Goal: Task Accomplishment & Management: Manage account settings

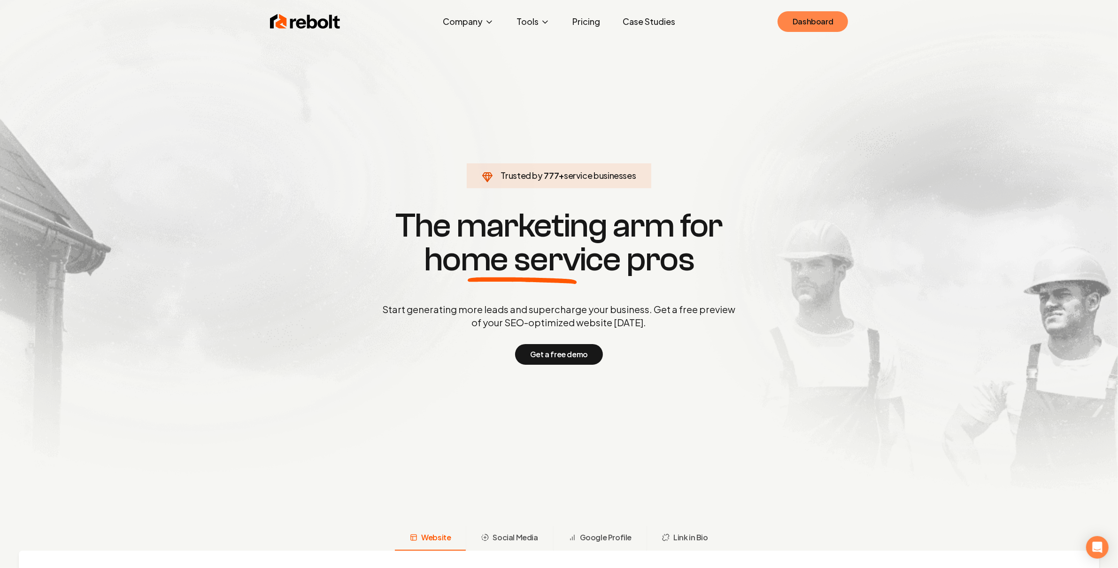
click at [814, 28] on link "Dashboard" at bounding box center [812, 21] width 70 height 21
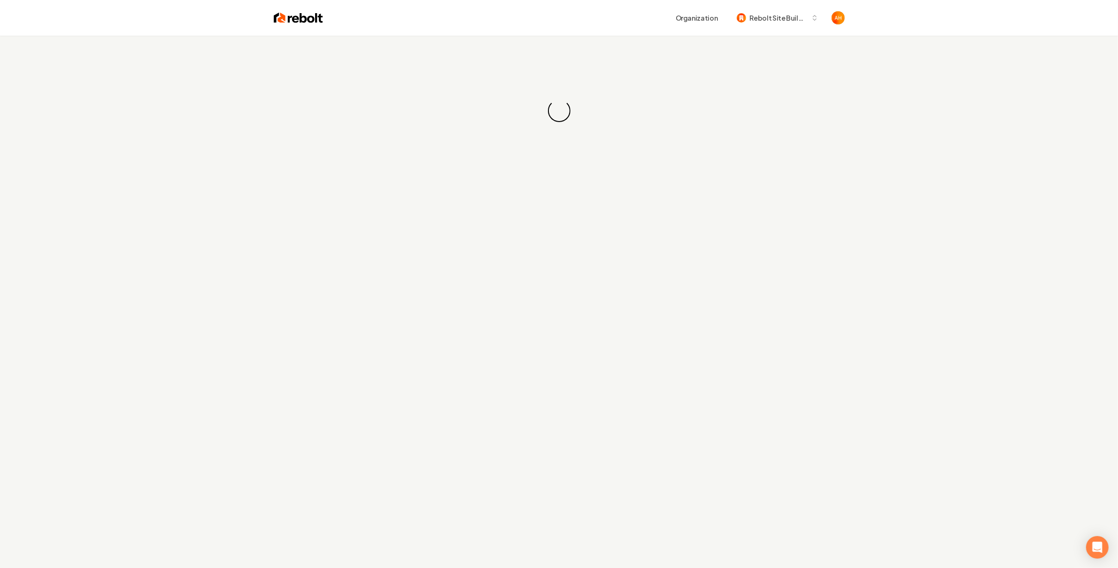
click at [627, 18] on div "Organization Rebolt Site Builder" at bounding box center [583, 17] width 521 height 17
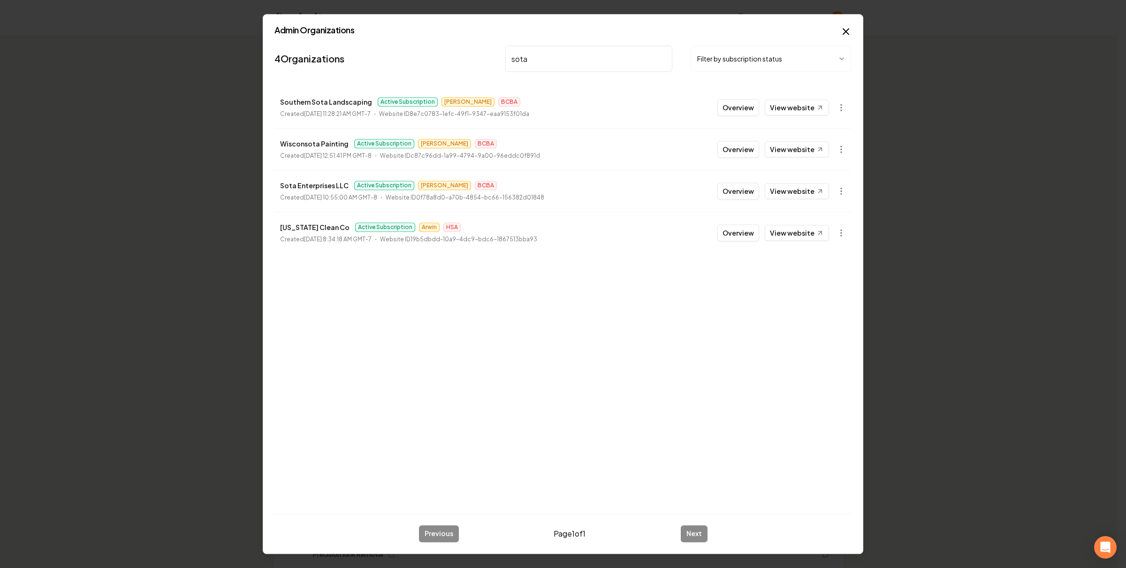
type input "sota"
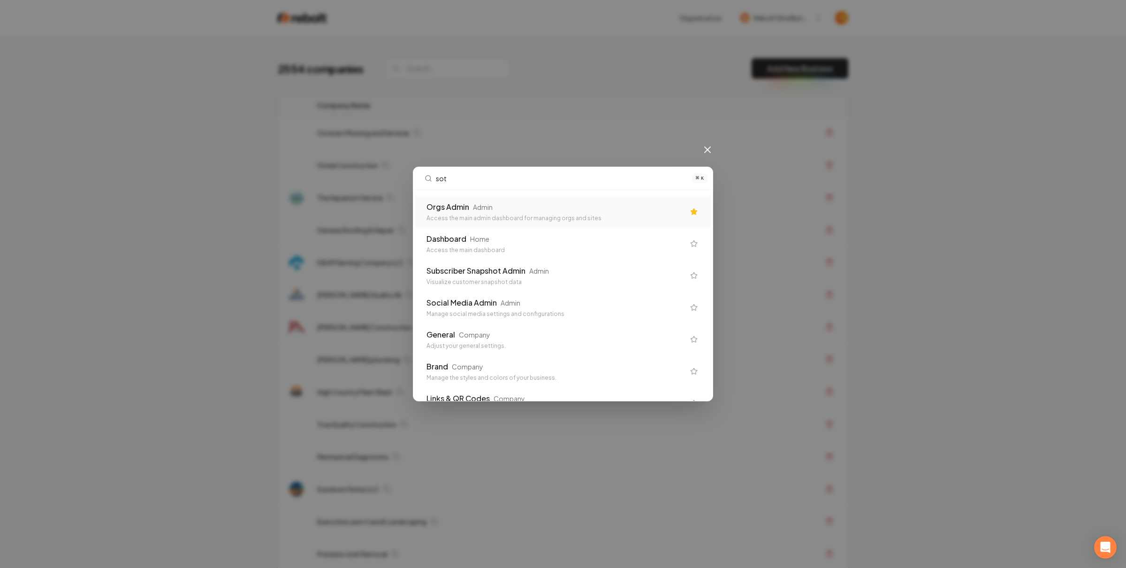
type input "sota"
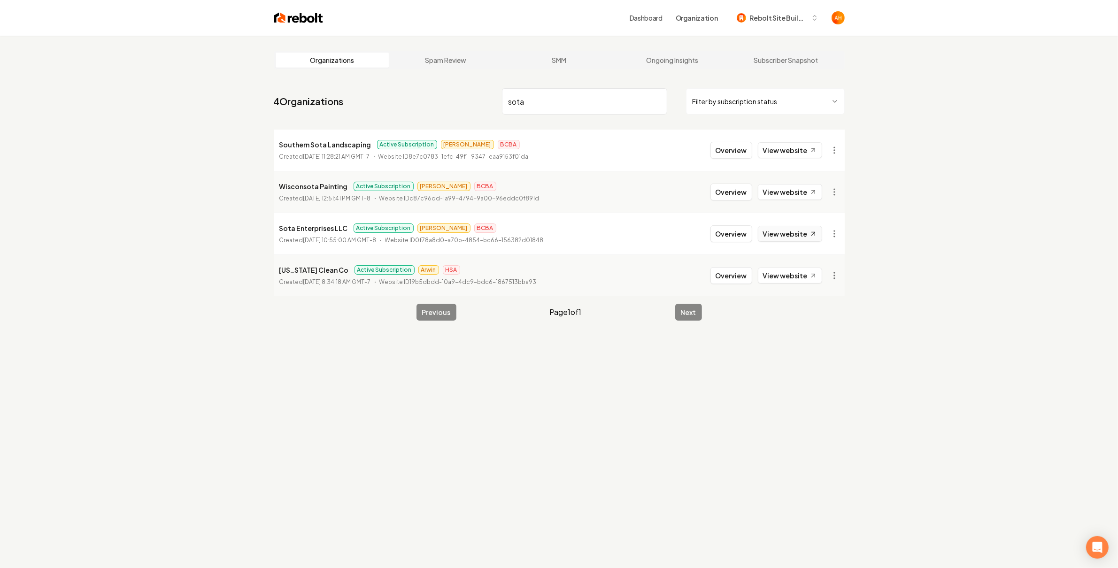
type input "sota"
click at [815, 230] on icon at bounding box center [813, 234] width 8 height 8
click at [691, 64] on link "Ongoing Insights" at bounding box center [672, 60] width 114 height 15
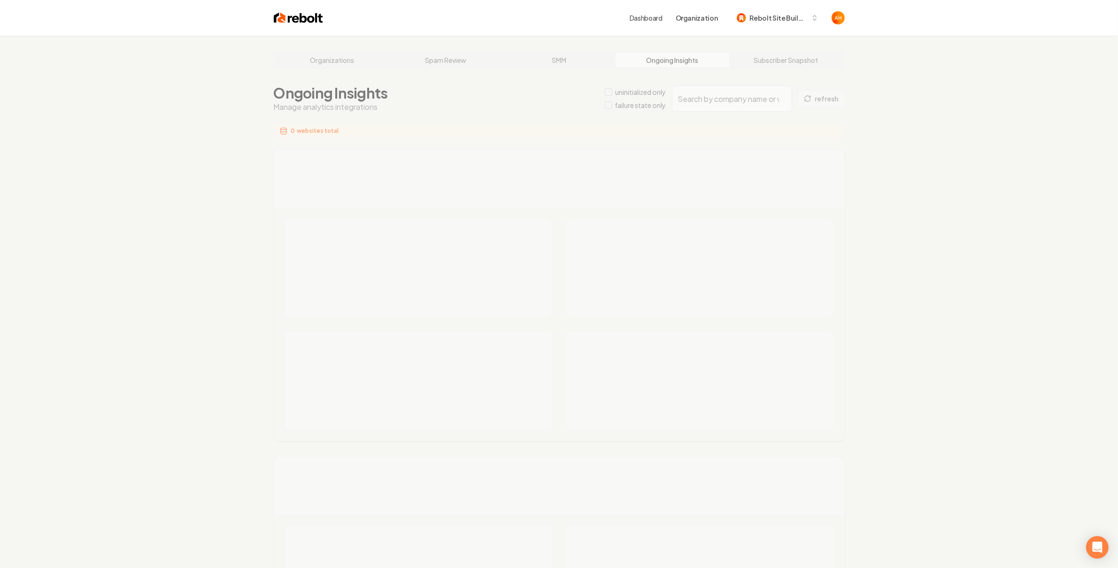
click at [710, 101] on div "Organizations Spam Review SMM Ongoing Insights Subscriber Snapshot Ongoing Insi…" at bounding box center [559, 567] width 1118 height 1063
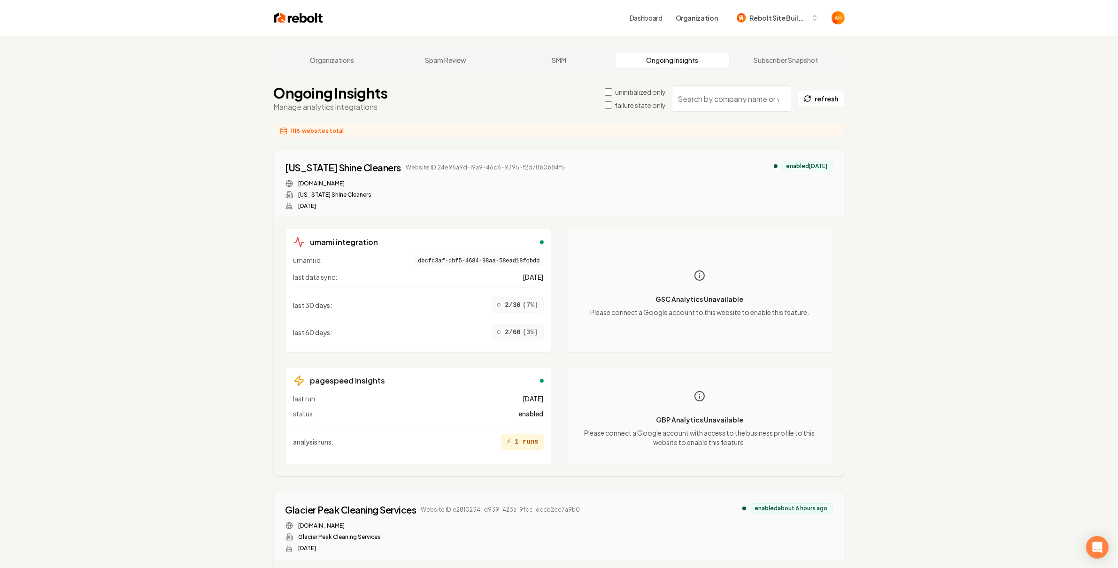
click at [714, 99] on input "search" at bounding box center [732, 98] width 120 height 26
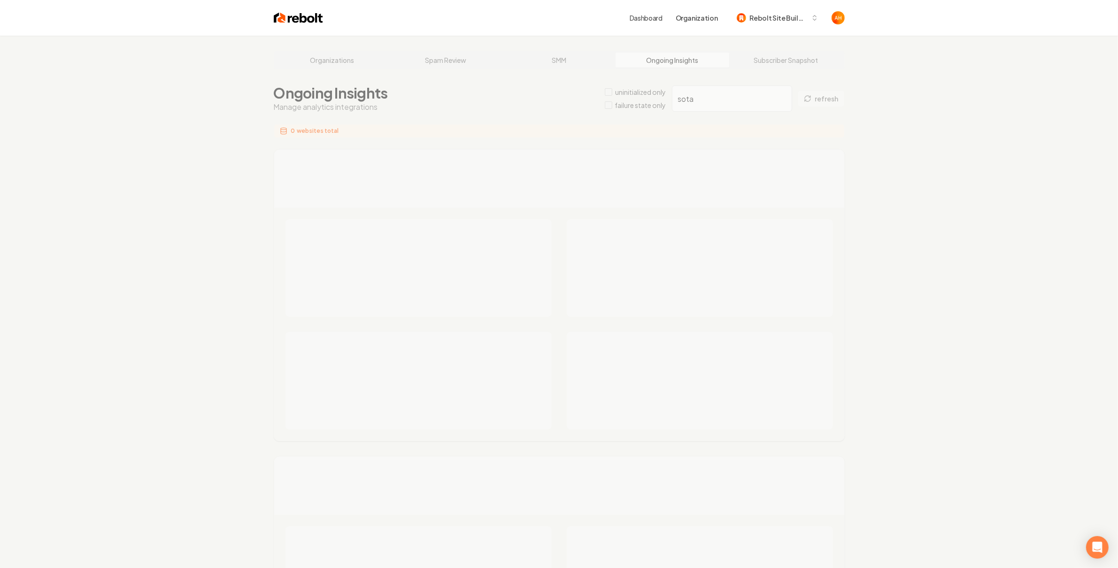
type input "sota"
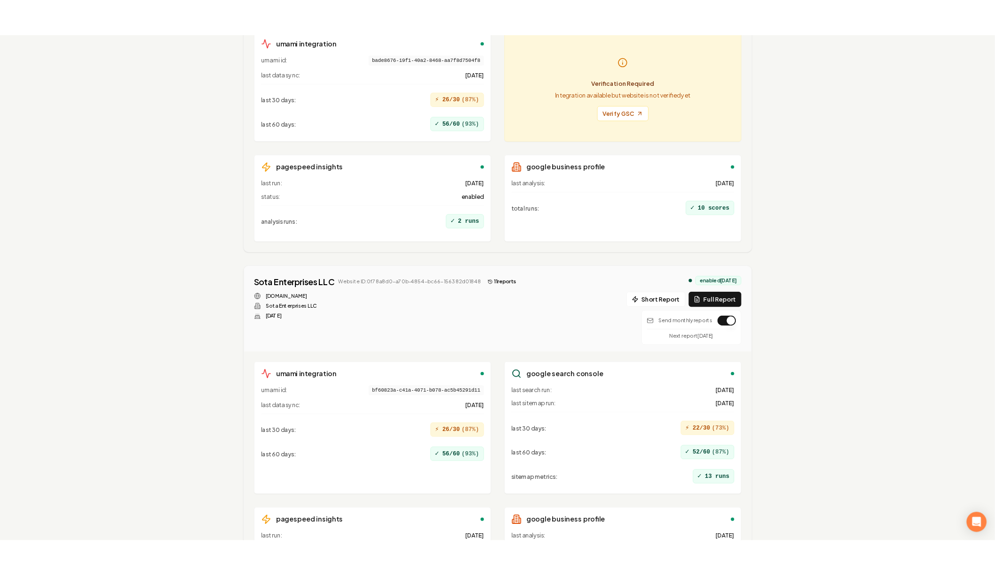
scroll to position [1138, 0]
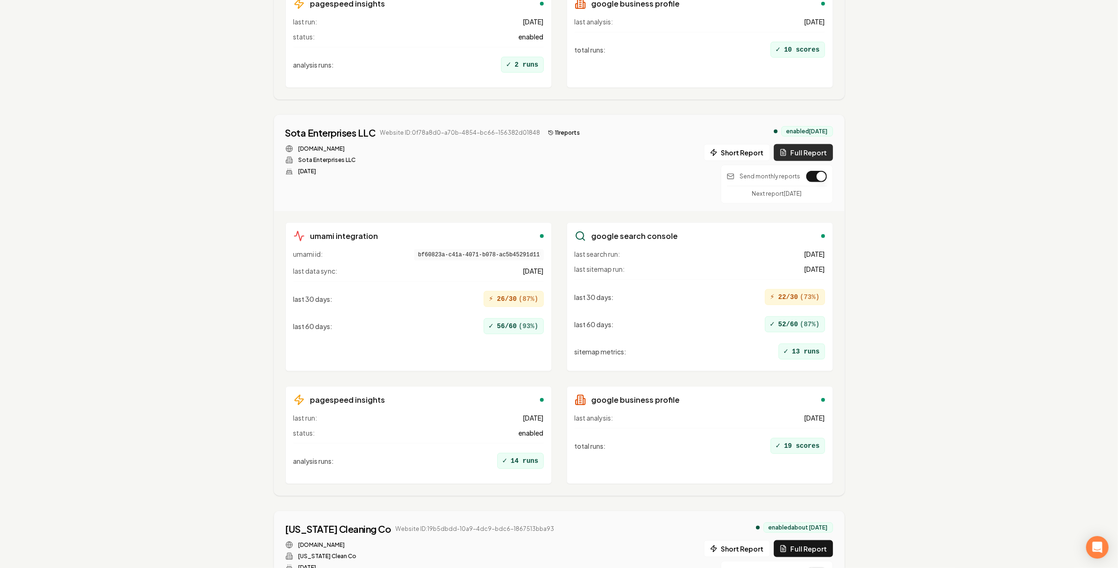
click at [807, 156] on button "Full Report" at bounding box center [803, 152] width 59 height 17
click at [556, 134] on button "12 report s" at bounding box center [565, 132] width 42 height 11
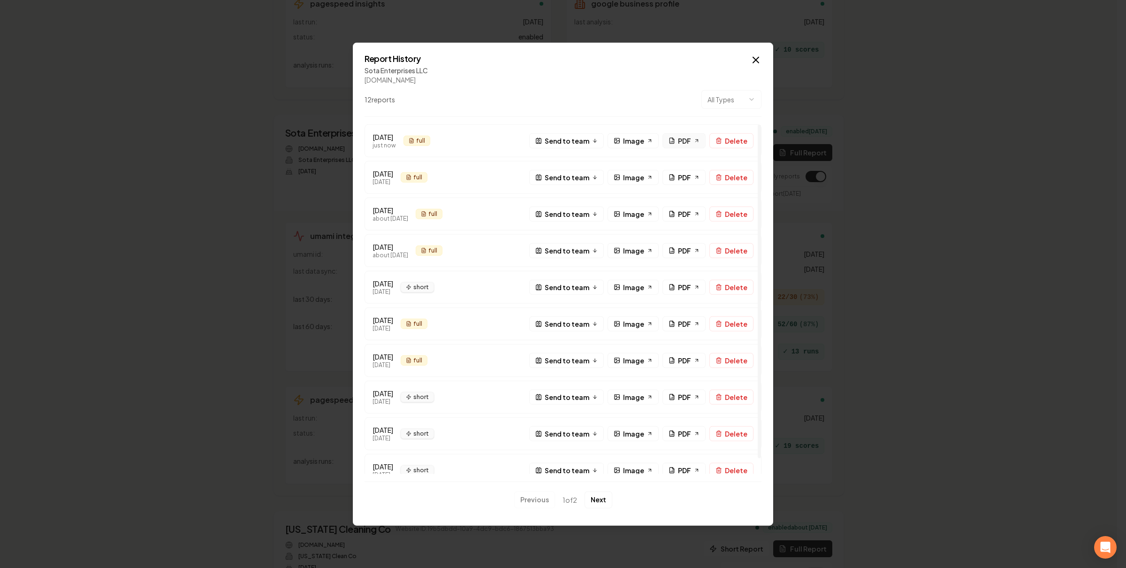
click at [674, 140] on icon at bounding box center [672, 141] width 7 height 7
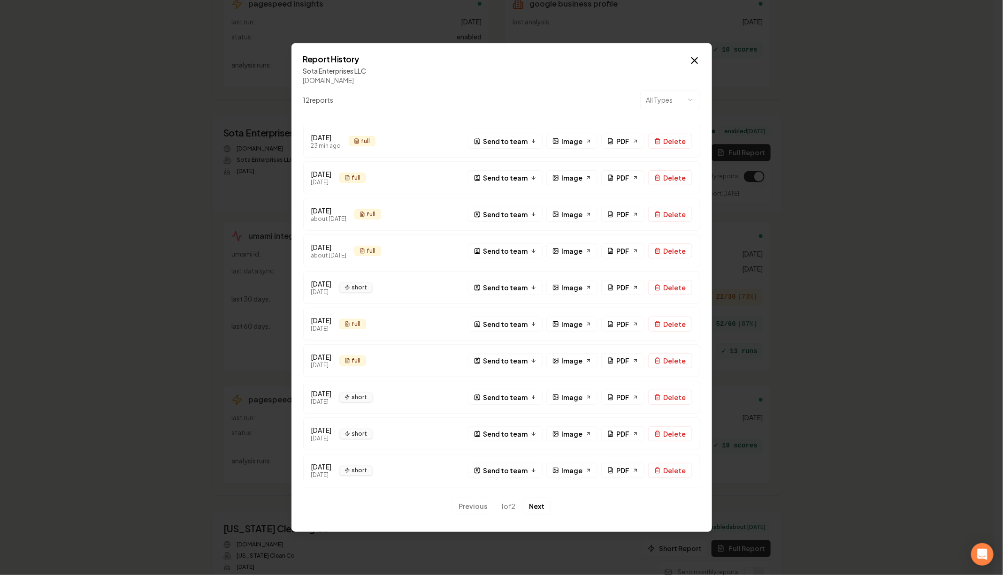
click at [447, 67] on div "Sota Enterprises LLC" at bounding box center [501, 70] width 397 height 9
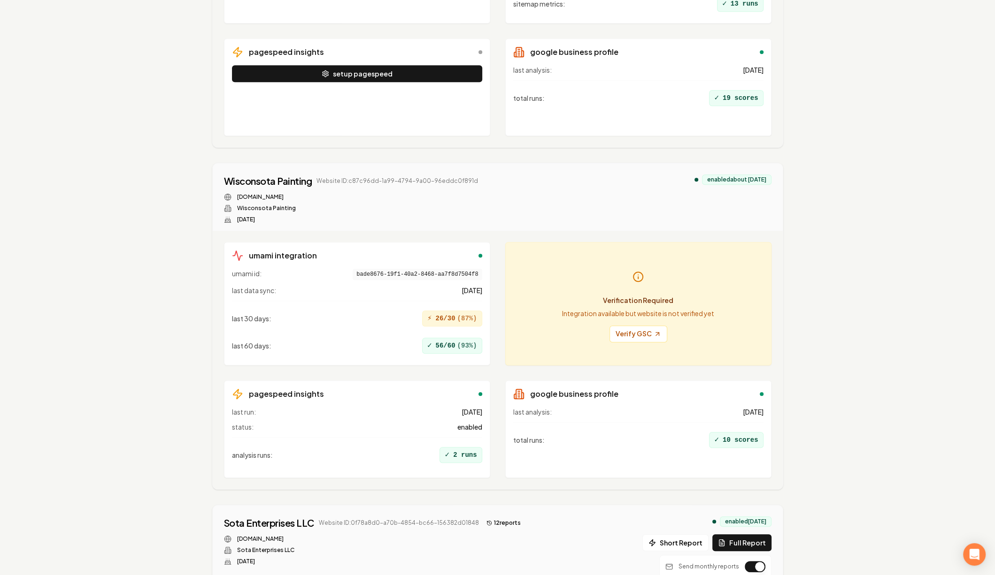
scroll to position [264, 0]
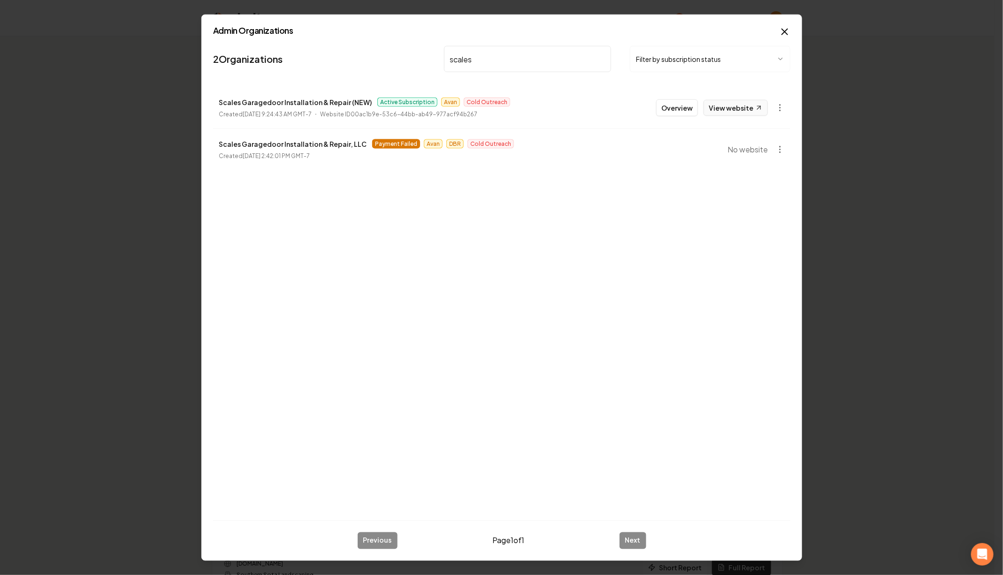
type input "scales"
click at [723, 109] on link "View website" at bounding box center [736, 108] width 64 height 16
click at [521, 61] on input "scales" at bounding box center [527, 59] width 167 height 26
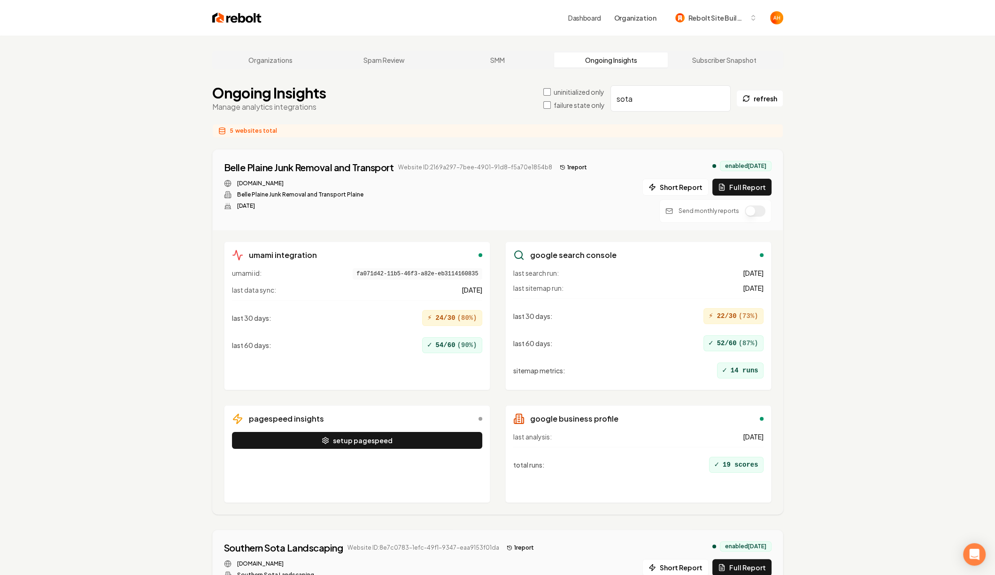
click at [641, 111] on input "sota" at bounding box center [670, 98] width 120 height 26
click at [641, 106] on input "sota" at bounding box center [670, 98] width 120 height 26
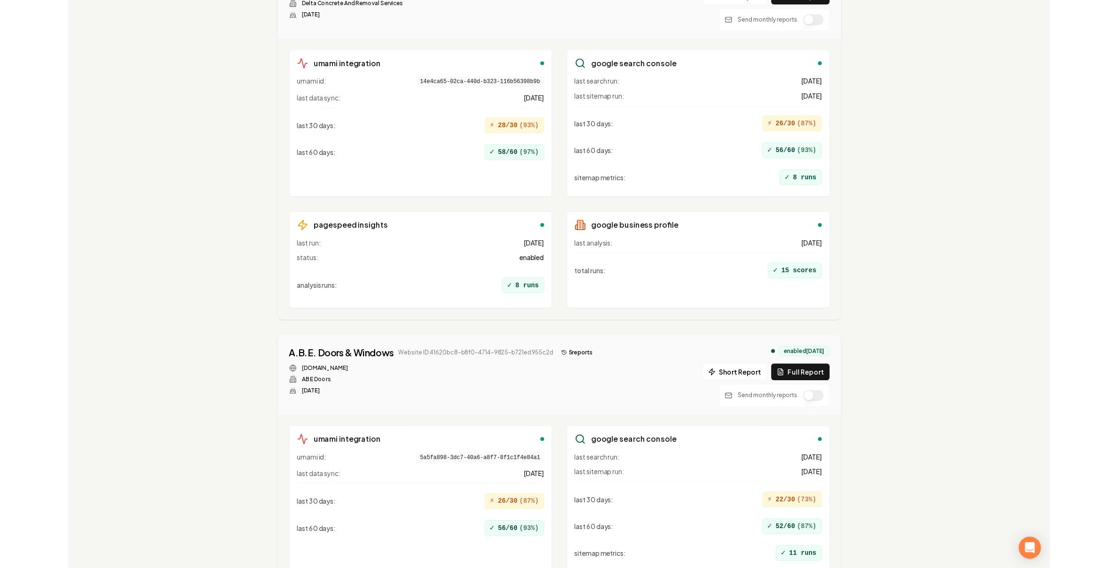
scroll to position [1962, 0]
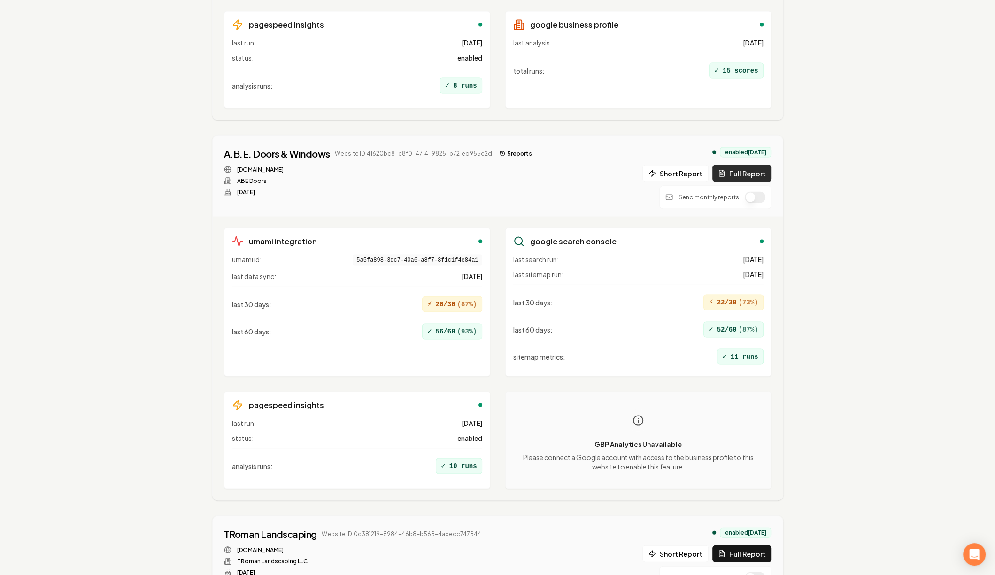
click at [732, 165] on button "Full Report" at bounding box center [741, 173] width 59 height 17
click at [513, 148] on button "6 report s" at bounding box center [516, 153] width 40 height 11
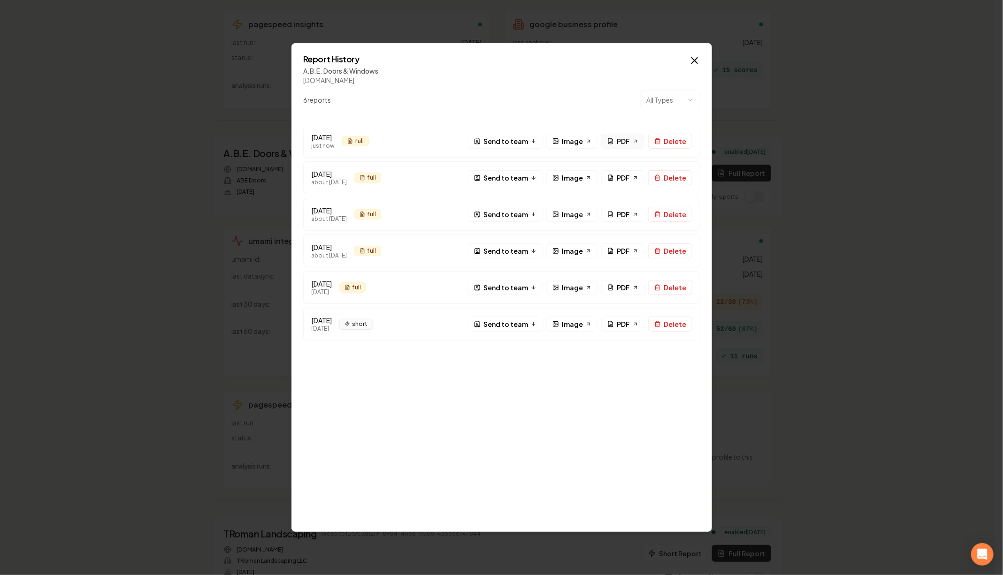
click at [622, 141] on span "PDF" at bounding box center [623, 141] width 13 height 10
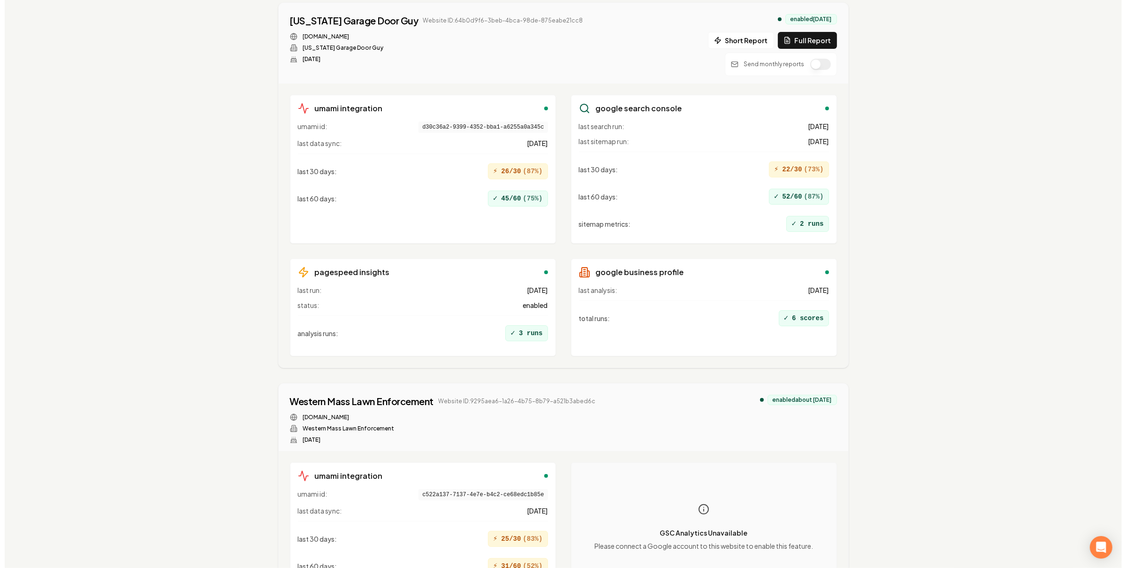
scroll to position [0, 0]
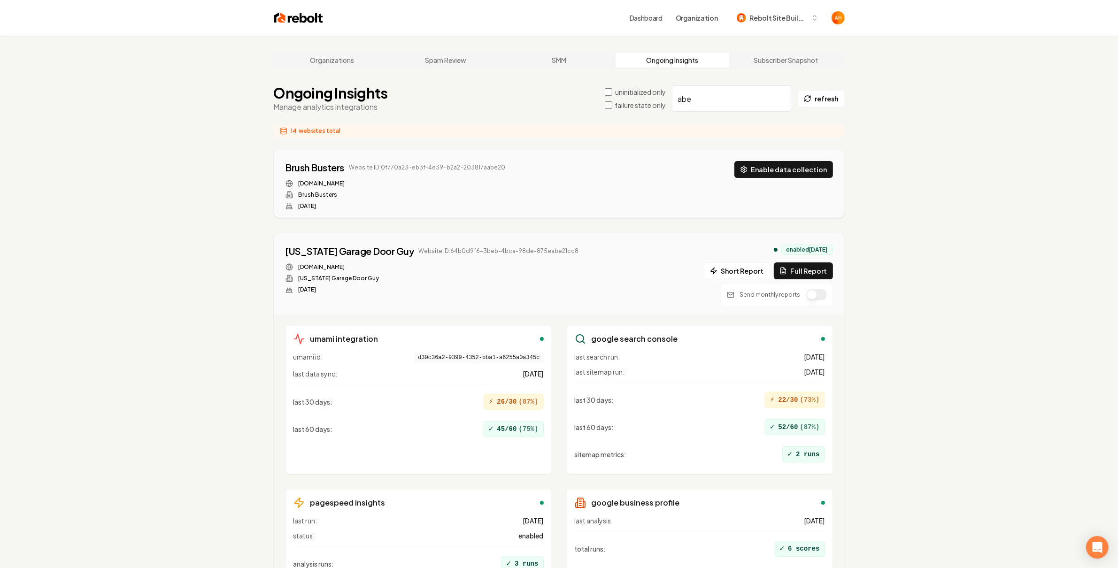
click at [728, 96] on input "abe" at bounding box center [732, 98] width 120 height 26
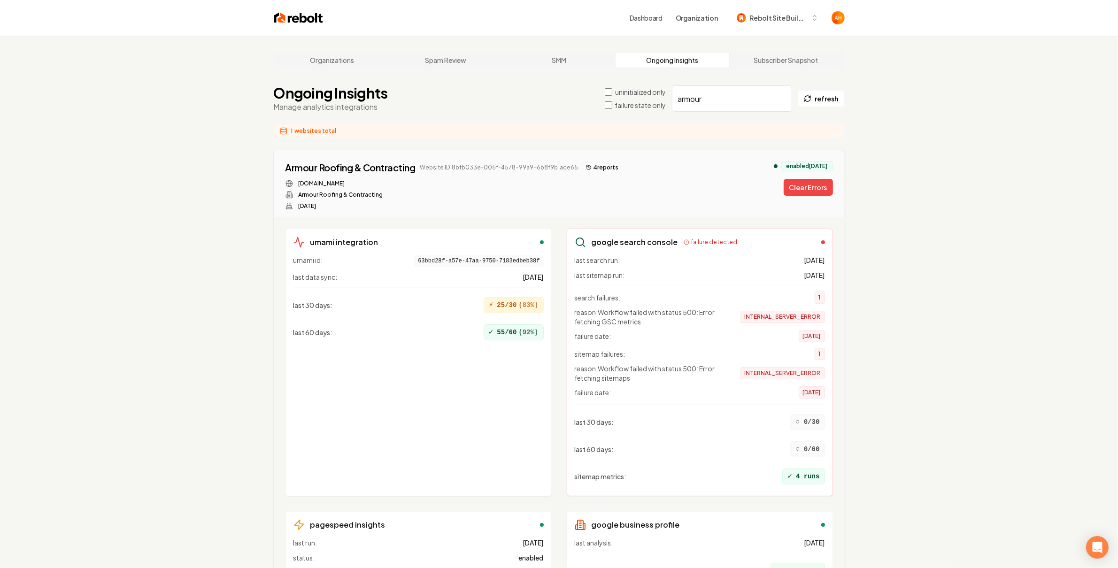
drag, startPoint x: 905, startPoint y: 194, endPoint x: 847, endPoint y: 184, distance: 59.0
click at [905, 194] on div "Organizations Spam Review SMM Ongoing Insights Subscriber Snapshot Ongoing Insi…" at bounding box center [559, 350] width 1118 height 628
click at [820, 191] on button "Clear Errors" at bounding box center [807, 187] width 49 height 17
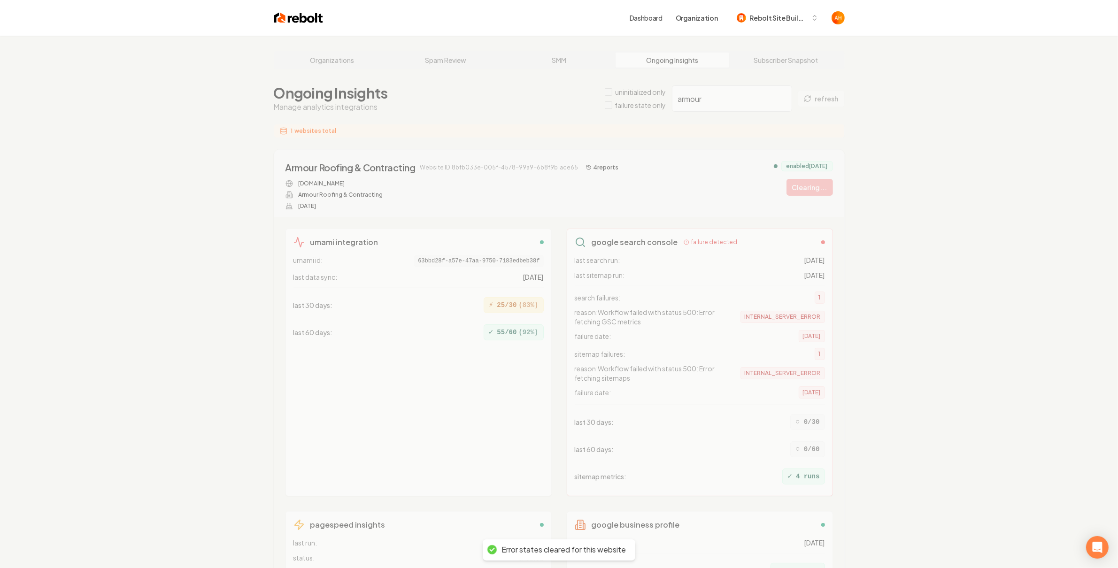
click at [875, 241] on div "Organizations Spam Review SMM Ongoing Insights Subscriber Snapshot Ongoing Insi…" at bounding box center [559, 350] width 1118 height 628
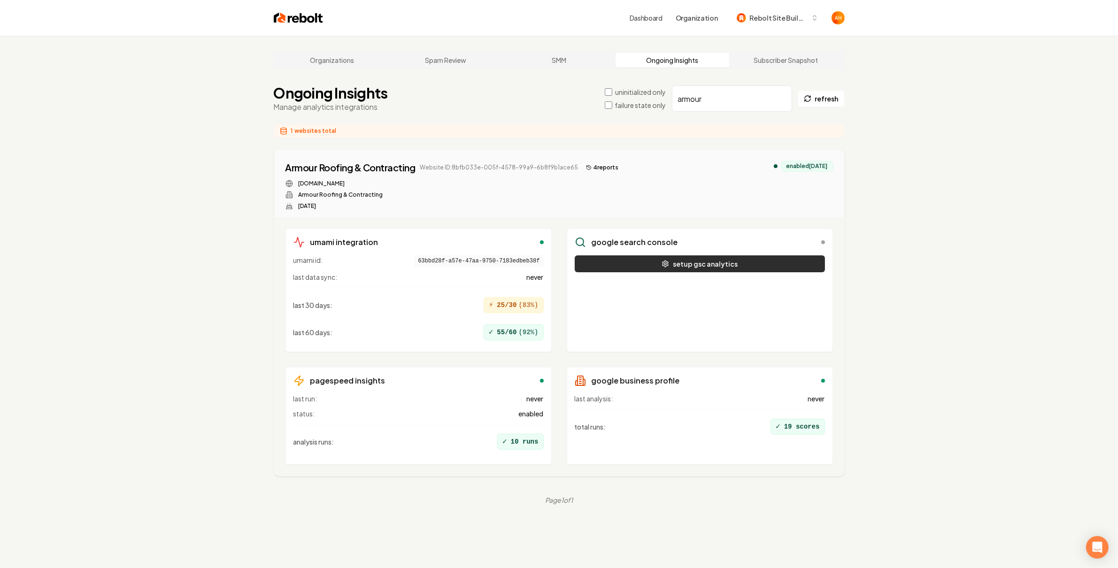
click at [684, 263] on button "setup gsc analytics" at bounding box center [700, 263] width 250 height 17
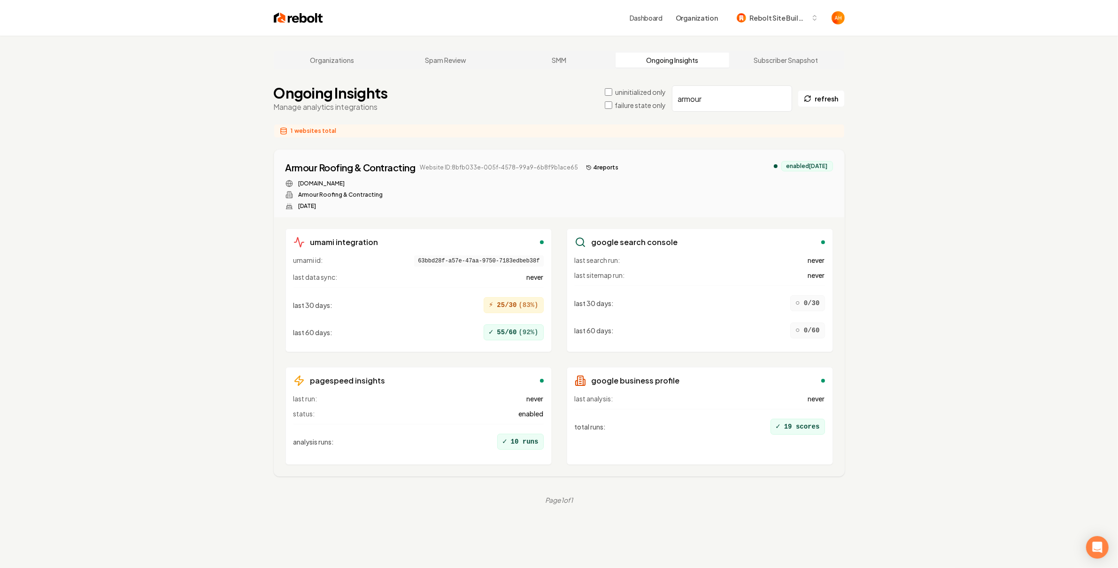
click at [966, 153] on div "Organizations Spam Review SMM Ongoing Insights Subscriber Snapshot Ongoing Insi…" at bounding box center [559, 320] width 1118 height 568
click at [609, 169] on button "4 report s" at bounding box center [602, 167] width 40 height 11
click at [709, 92] on input "armour" at bounding box center [732, 98] width 120 height 26
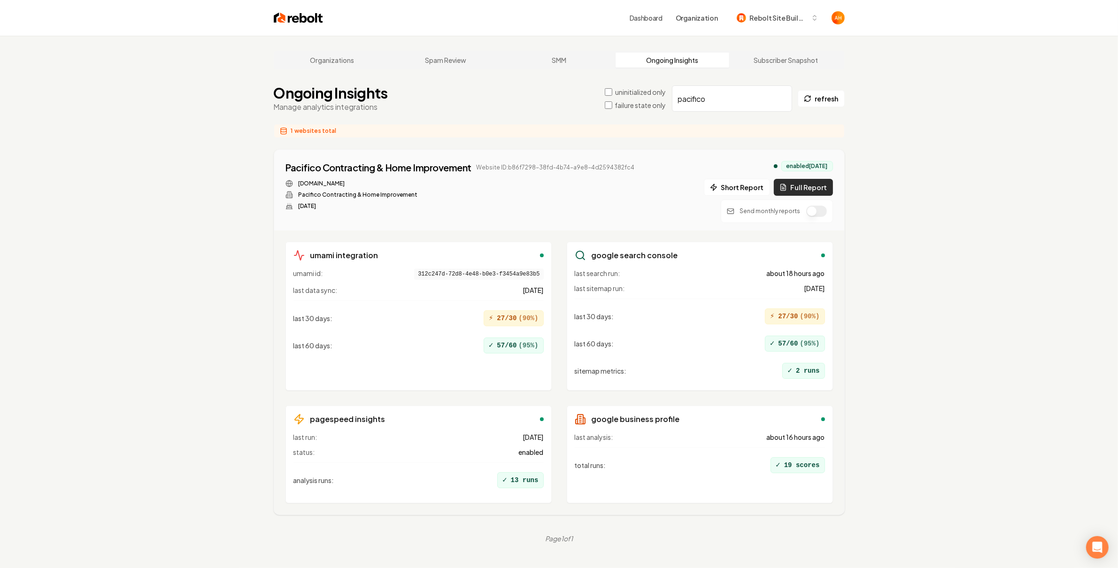
click at [815, 189] on button "Full Report" at bounding box center [803, 187] width 59 height 17
click at [652, 166] on button "1 report" at bounding box center [655, 167] width 35 height 11
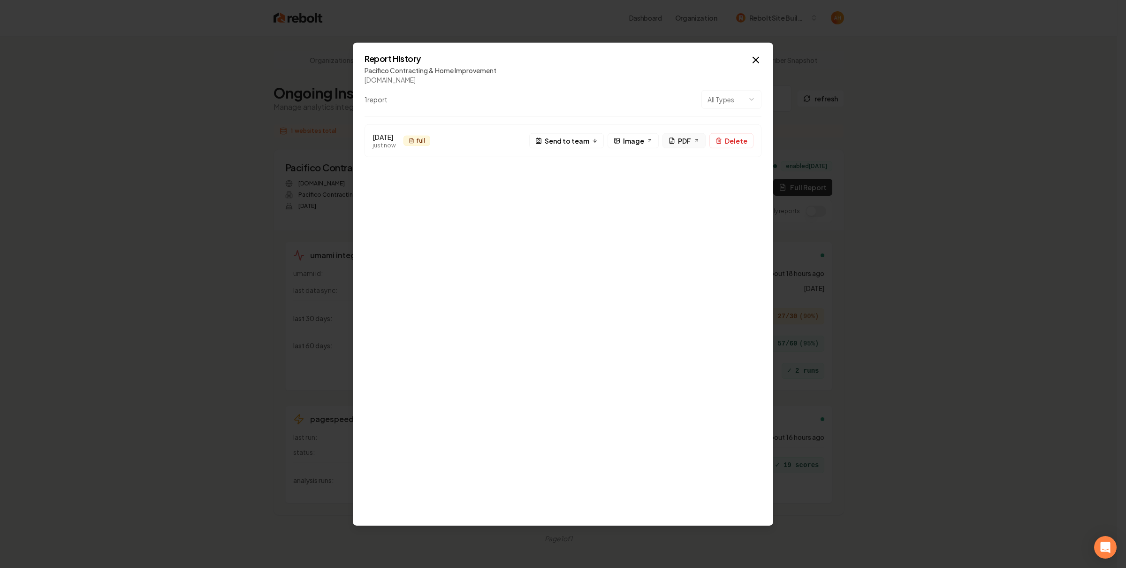
click at [686, 141] on span "PDF" at bounding box center [684, 141] width 13 height 10
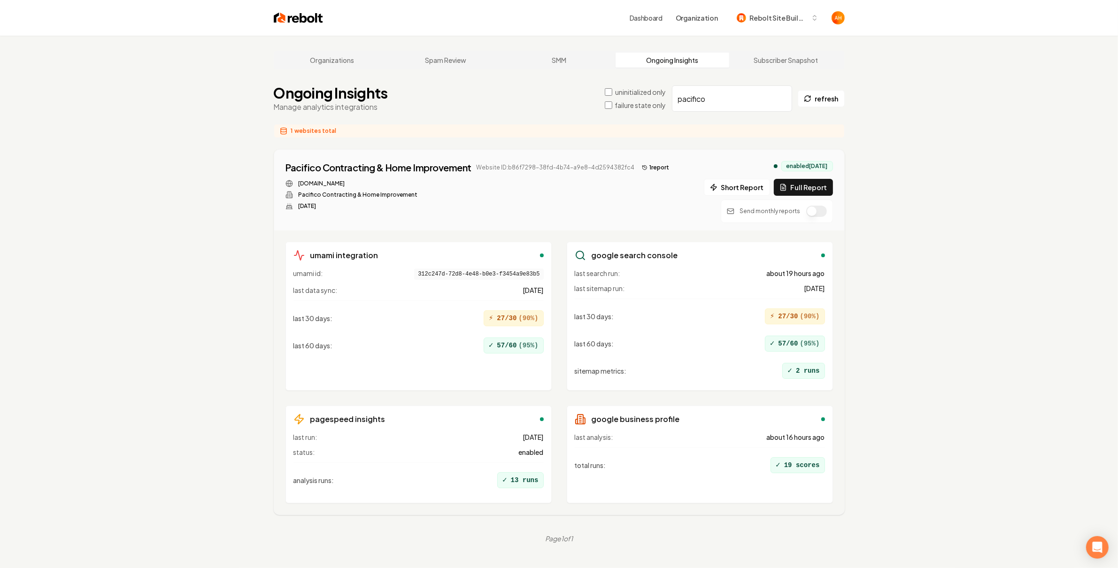
click at [720, 102] on input "pacifico" at bounding box center [732, 98] width 120 height 26
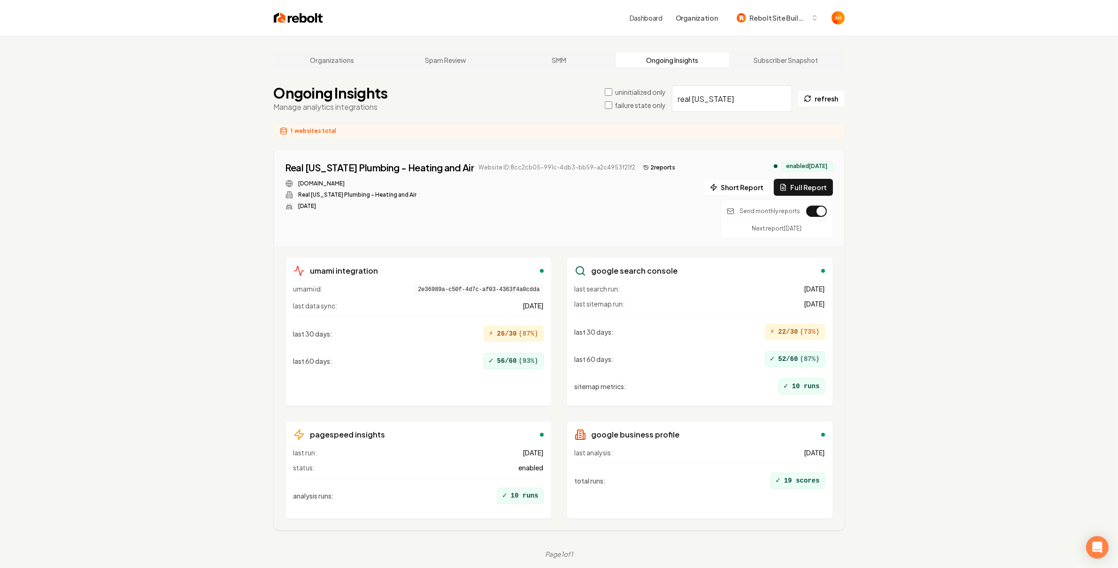
type input "real texas"
click at [812, 200] on div "Send monthly reports Next report in 15 days" at bounding box center [776, 218] width 112 height 39
click at [807, 191] on button "Full Report" at bounding box center [803, 187] width 59 height 17
click at [639, 167] on button "3 report s" at bounding box center [659, 167] width 40 height 11
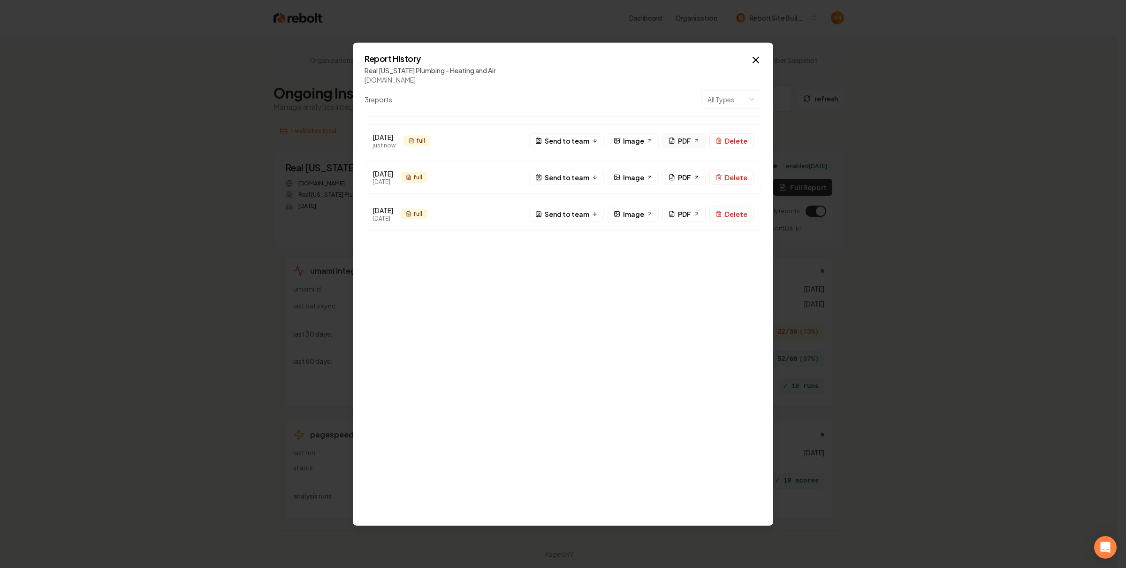
click at [687, 141] on span "PDF" at bounding box center [684, 141] width 13 height 10
click at [680, 140] on span "PDF" at bounding box center [684, 141] width 13 height 10
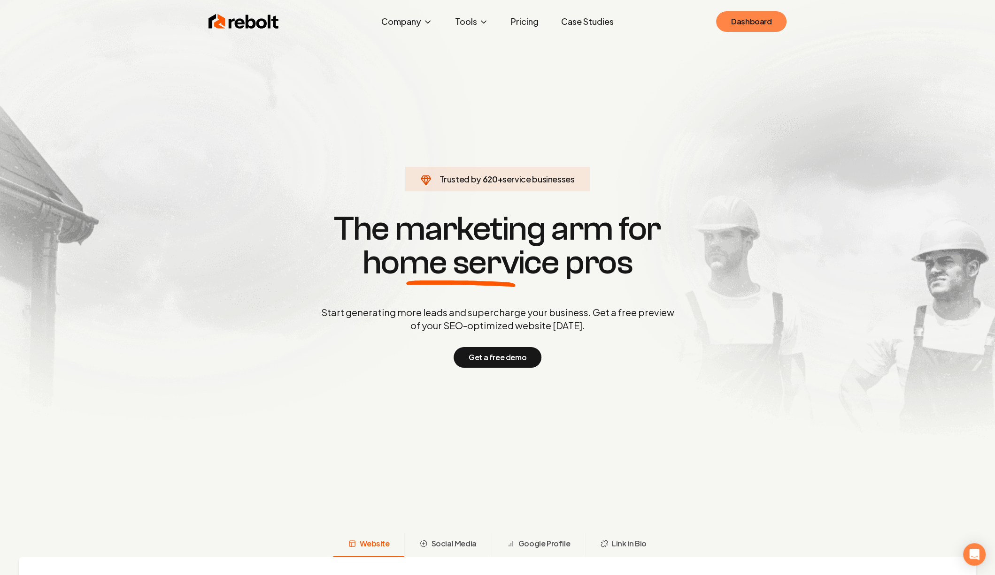
click at [728, 23] on link "Dashboard" at bounding box center [751, 21] width 70 height 21
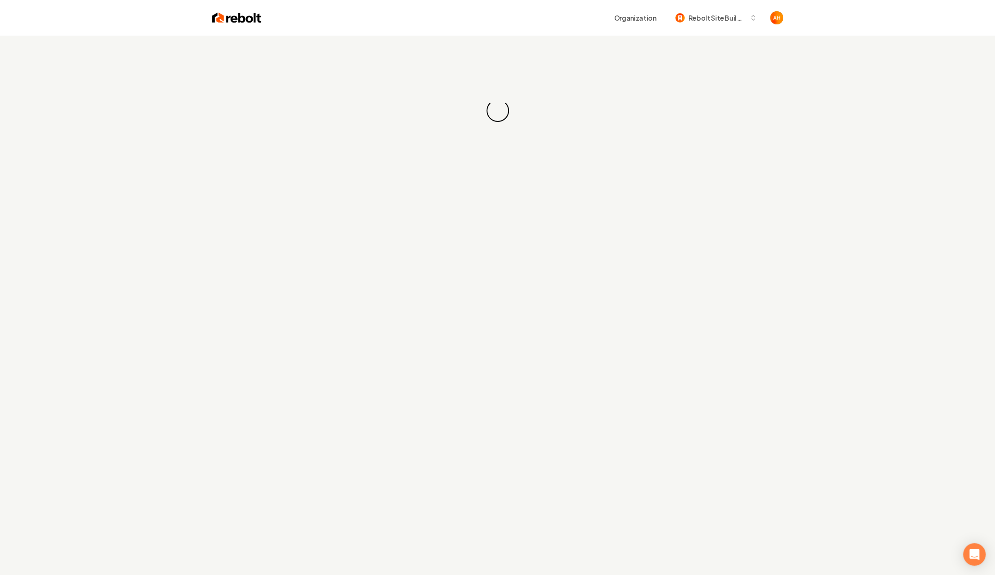
click at [581, 23] on div "Organization Rebolt Site Builder" at bounding box center [521, 17] width 521 height 17
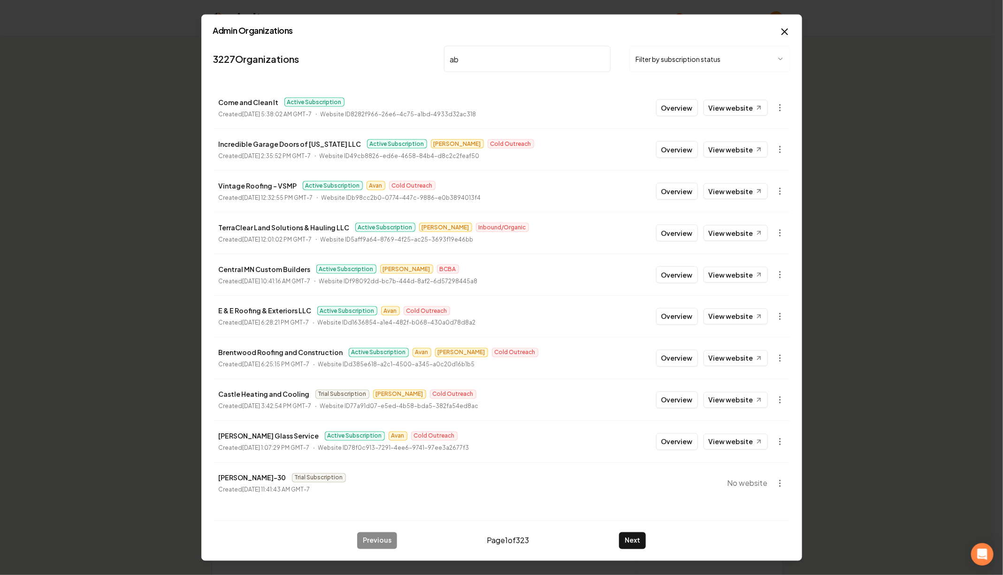
type input "abe"
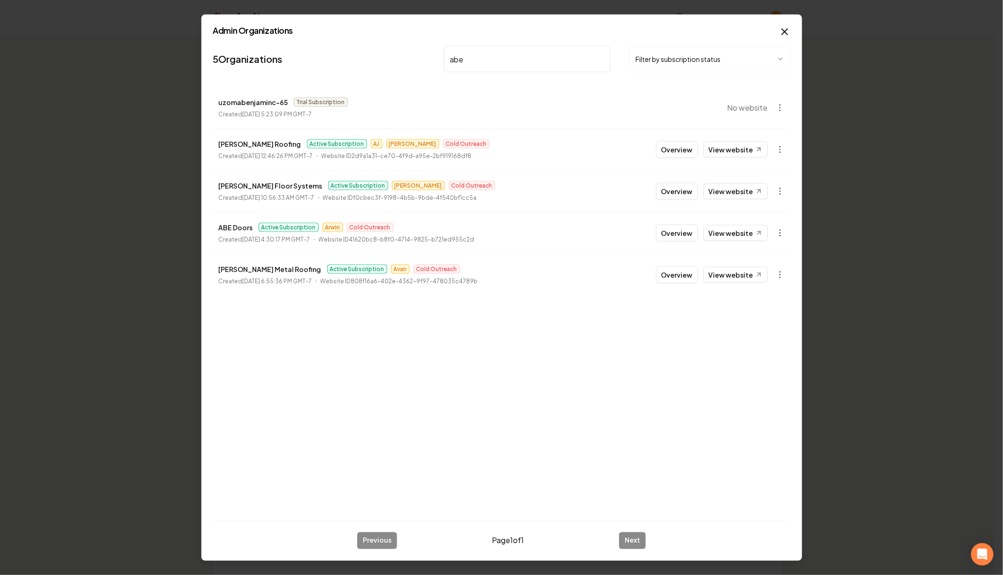
click at [673, 237] on button "Overview" at bounding box center [677, 233] width 42 height 17
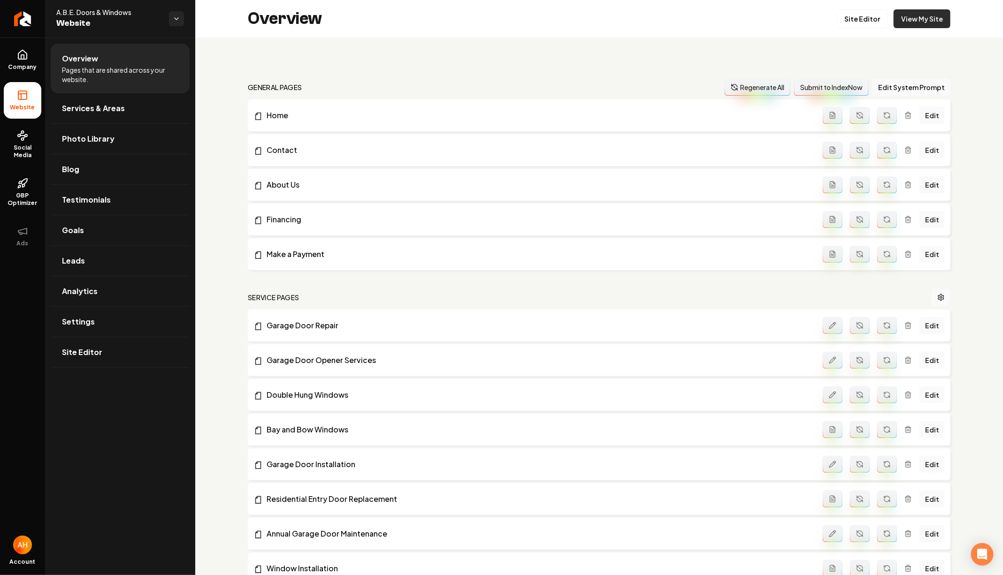
click at [926, 22] on link "View My Site" at bounding box center [922, 18] width 57 height 19
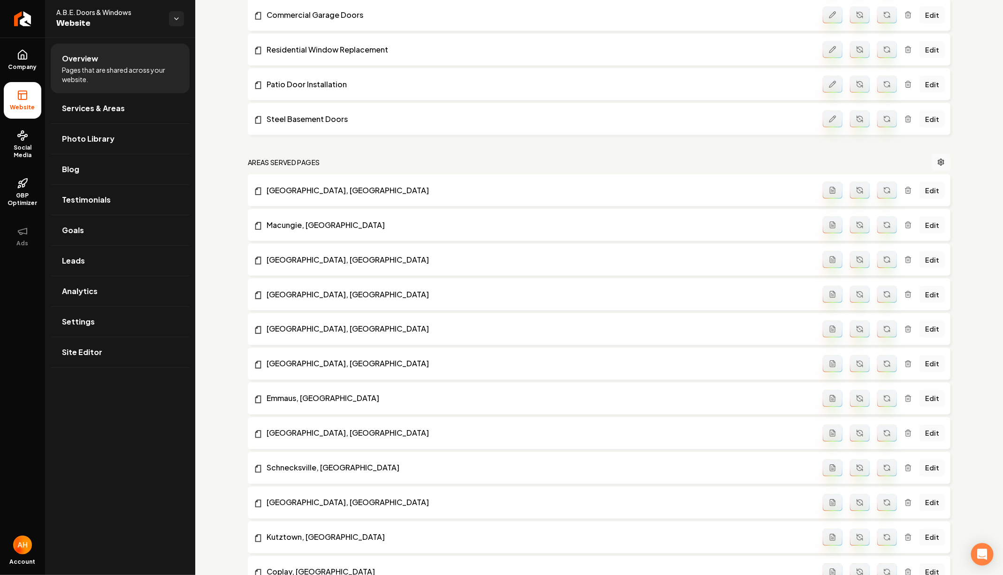
scroll to position [676, 0]
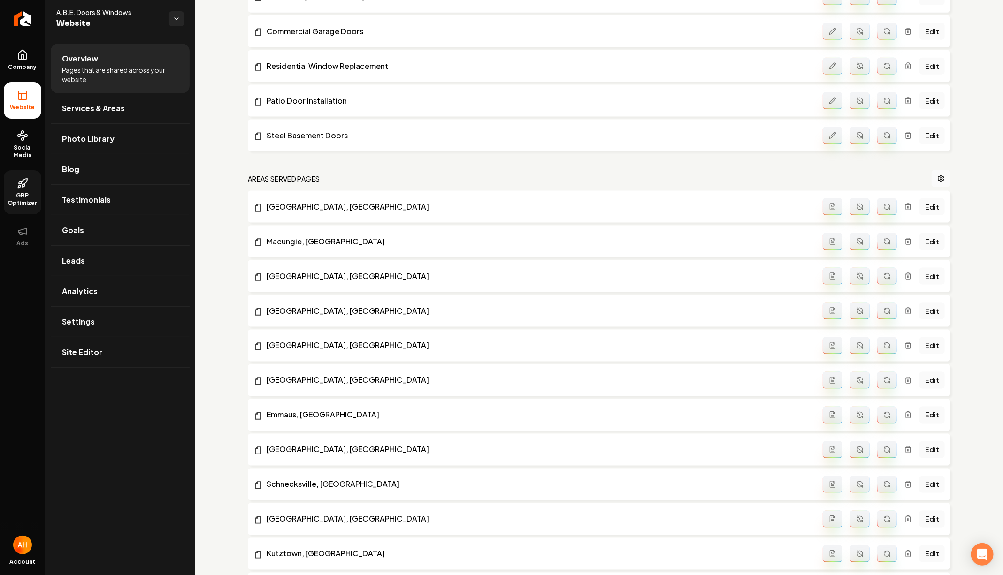
click at [18, 181] on icon at bounding box center [22, 183] width 11 height 11
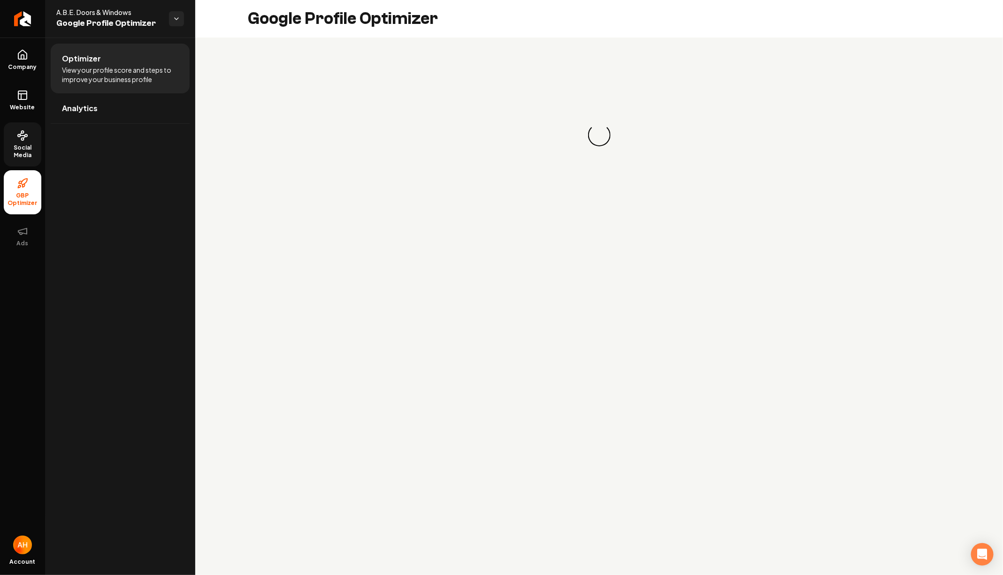
click at [23, 145] on span "Social Media" at bounding box center [23, 151] width 38 height 15
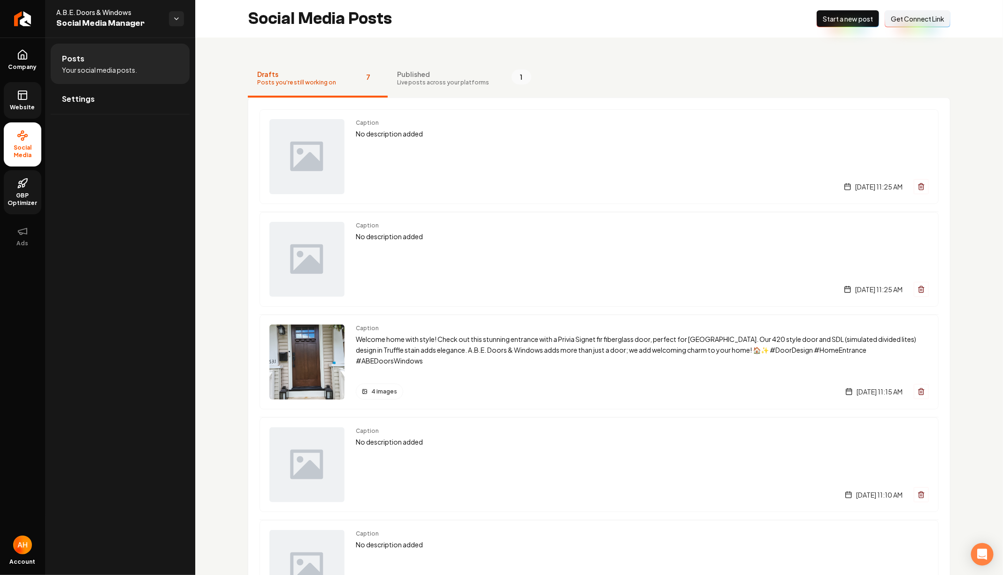
click at [33, 106] on span "Website" at bounding box center [23, 108] width 32 height 8
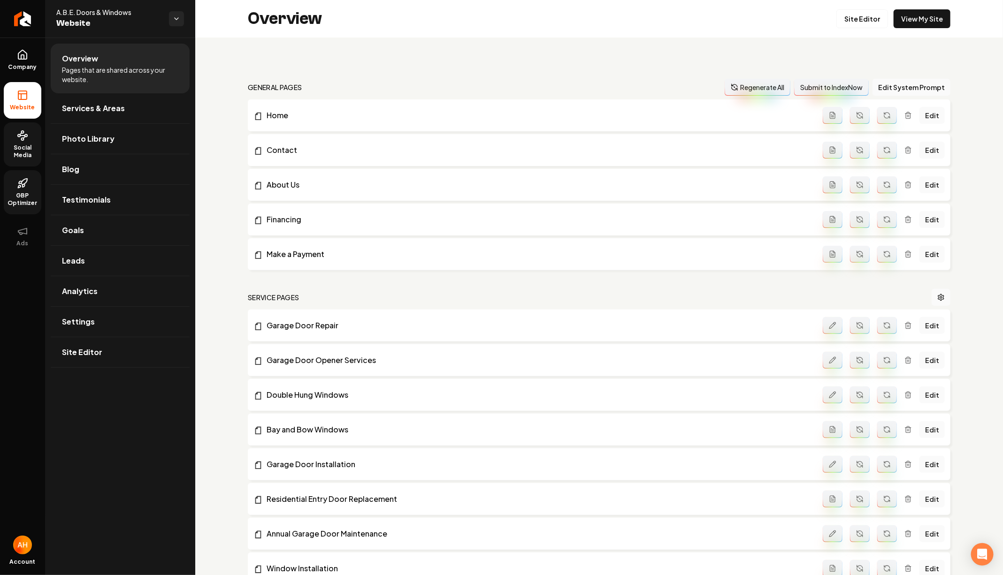
click at [20, 150] on span "Social Media" at bounding box center [23, 151] width 38 height 15
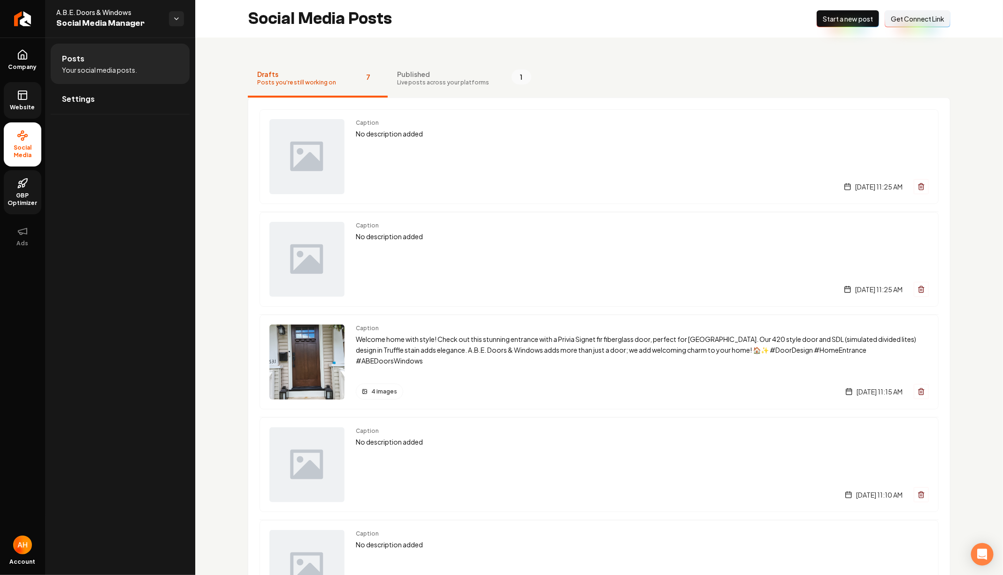
click at [533, 23] on div "Social Media Posts New Post Start a new post Connect Link Get Connect Link" at bounding box center [599, 19] width 808 height 38
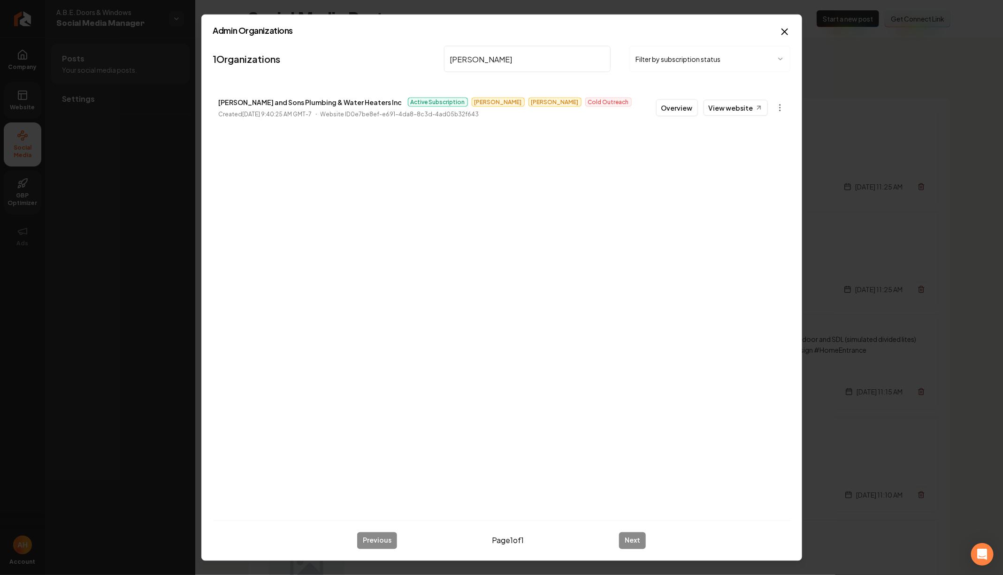
click at [563, 61] on input "neil" at bounding box center [527, 59] width 167 height 26
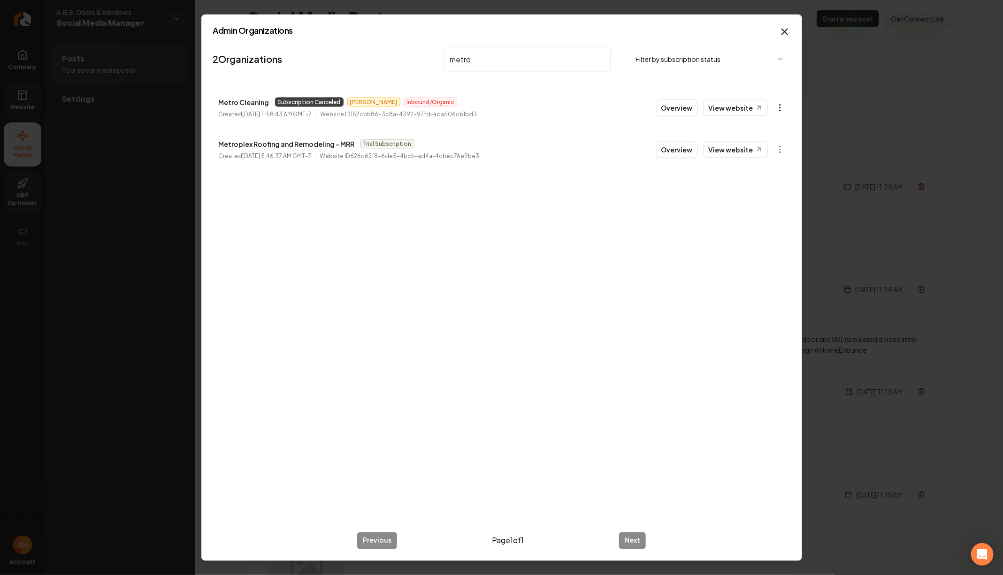
type input "metro"
click at [773, 112] on body "Company Website Social Media GBP Optimizer Ads Account A.B.E. Doors & Windows S…" at bounding box center [501, 287] width 1003 height 575
click at [758, 192] on link "View in Stripe" at bounding box center [758, 188] width 60 height 15
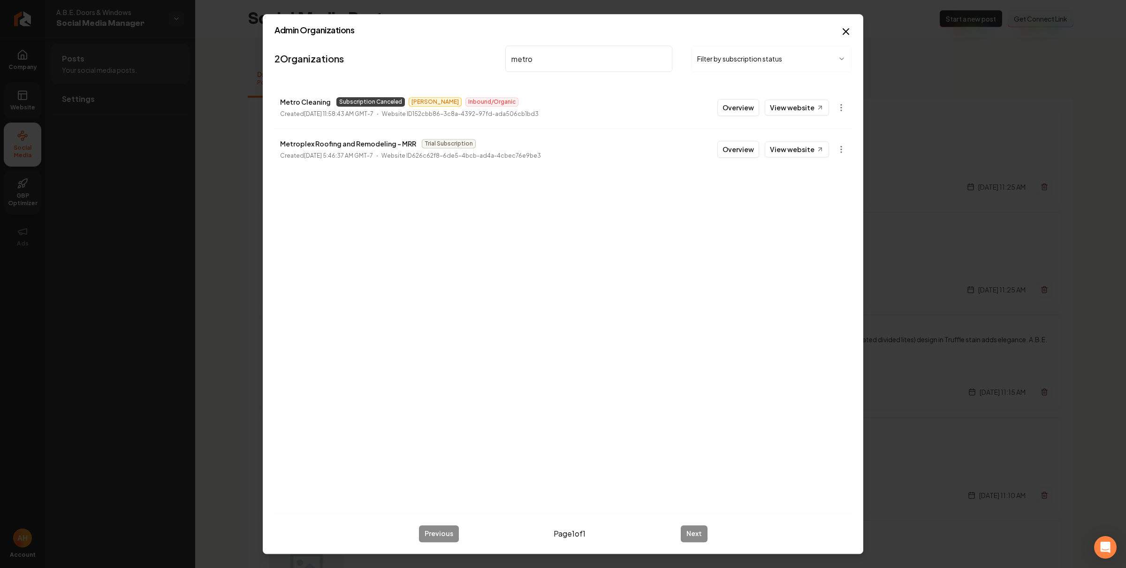
click at [278, 105] on li "Metro Cleaning Subscription Canceled James Inbound/Organic Created March 19, 20…" at bounding box center [563, 107] width 577 height 41
drag, startPoint x: 279, startPoint y: 103, endPoint x: 329, endPoint y: 99, distance: 50.4
click at [329, 99] on li "Metro Cleaning Subscription Canceled James Inbound/Organic Created March 19, 20…" at bounding box center [563, 107] width 577 height 41
copy p "Metro Cleaning"
click at [839, 104] on body "Company Website Social Media GBP Optimizer Ads Account A.B.E. Doors & Windows S…" at bounding box center [563, 284] width 1126 height 568
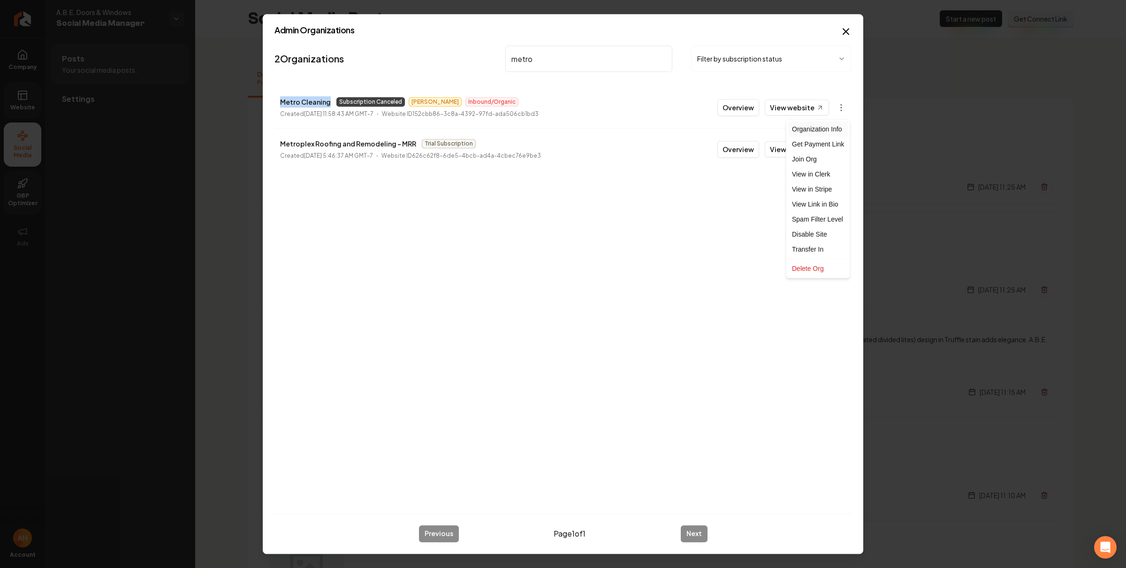
click at [837, 125] on div "Organization Info" at bounding box center [819, 129] width 60 height 15
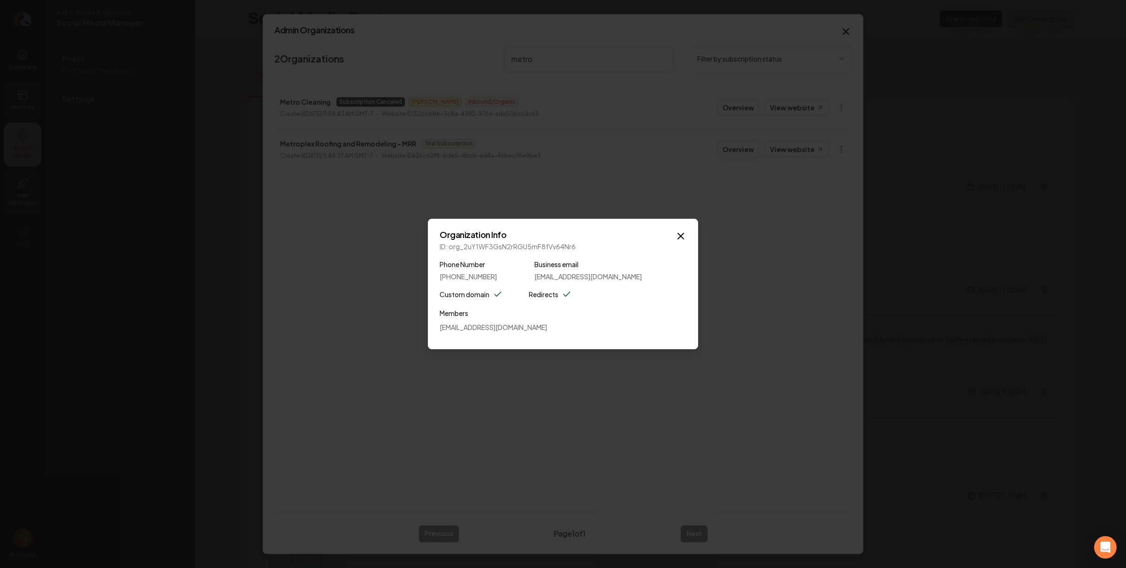
click at [465, 245] on p "ID: org_2uY1WF3GsN2rRGU5mF8fVv64Nr6" at bounding box center [563, 246] width 247 height 9
drag, startPoint x: 462, startPoint y: 248, endPoint x: 585, endPoint y: 242, distance: 122.7
click at [585, 242] on p "ID: org_2uY1WF3GsN2rRGU5mF8fVv64Nr6" at bounding box center [563, 246] width 247 height 9
copy p "org_2uY1WF3GsN2rRGU5mF8fVv64Nr6"
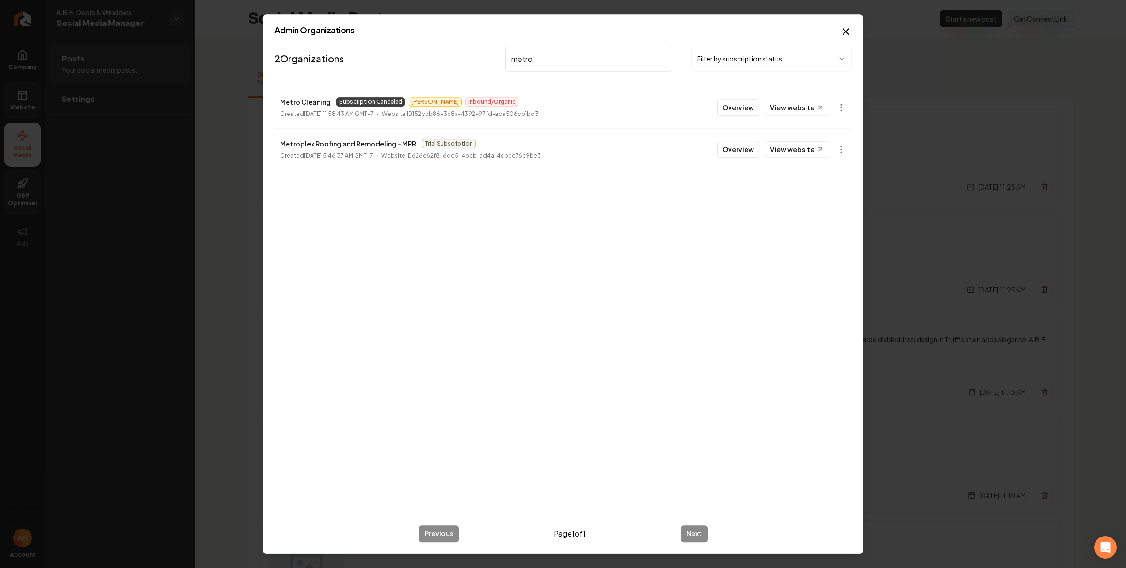
drag, startPoint x: 547, startPoint y: 129, endPoint x: 531, endPoint y: 91, distance: 41.5
click at [549, 60] on input "metro" at bounding box center [589, 59] width 167 height 26
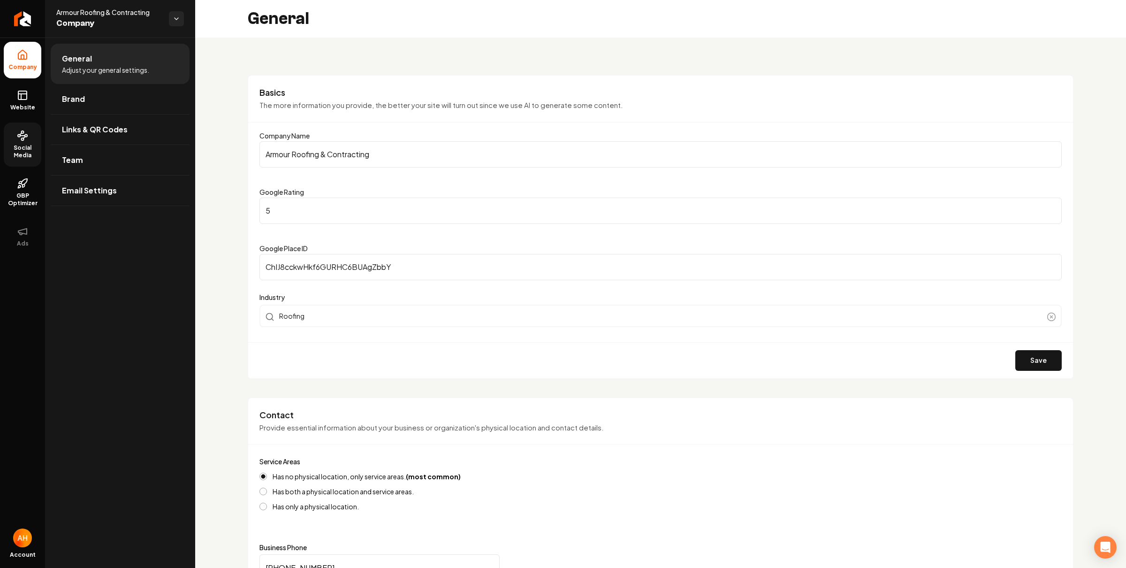
click at [26, 142] on link "Social Media" at bounding box center [23, 145] width 38 height 44
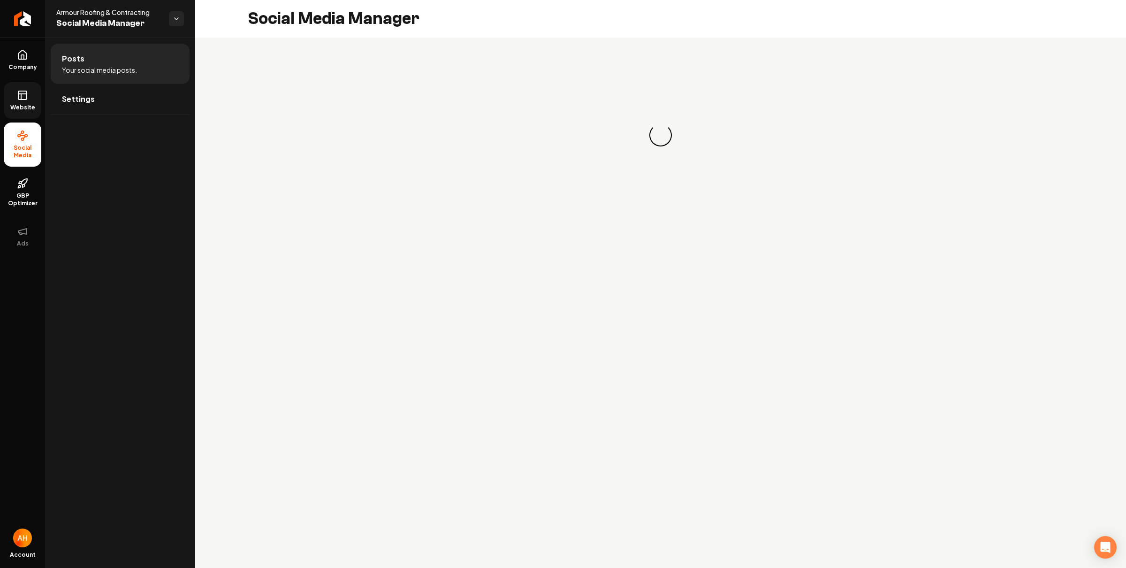
click at [20, 116] on link "Website" at bounding box center [23, 100] width 38 height 37
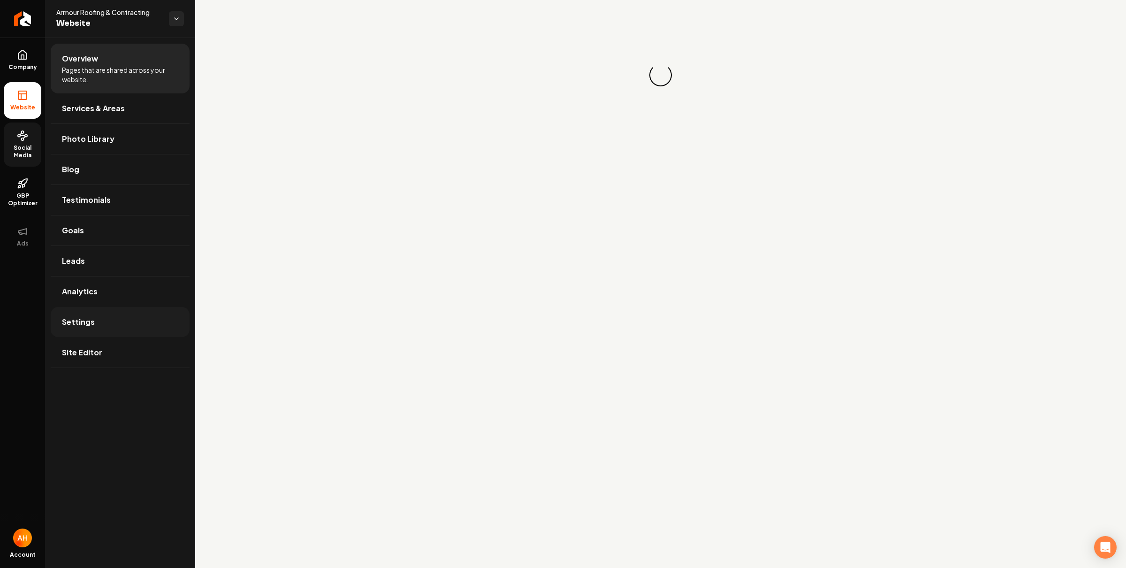
click at [130, 327] on link "Settings" at bounding box center [120, 322] width 139 height 30
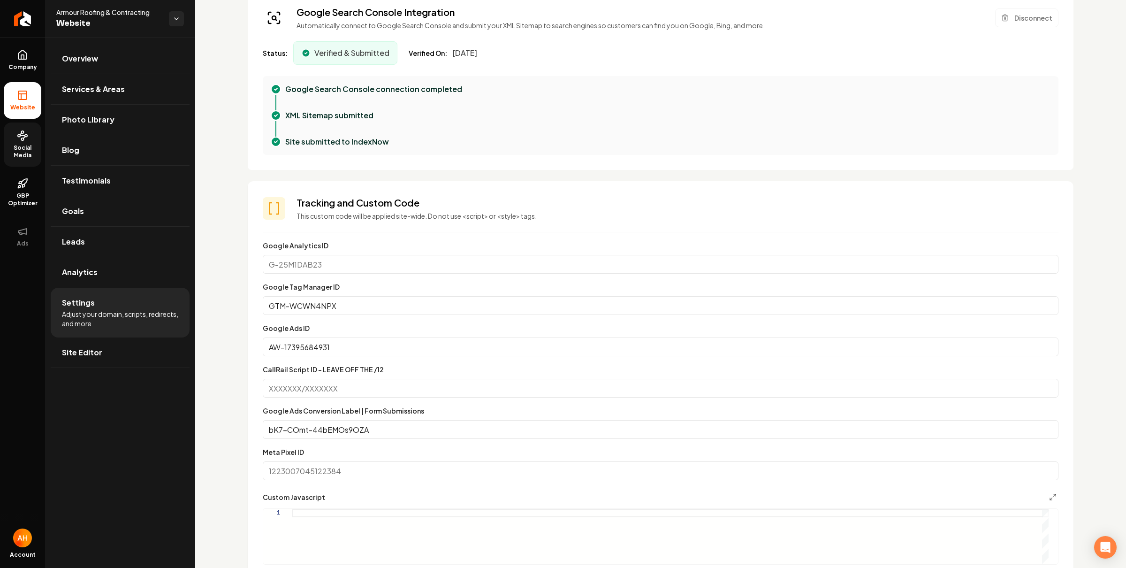
scroll to position [84, 0]
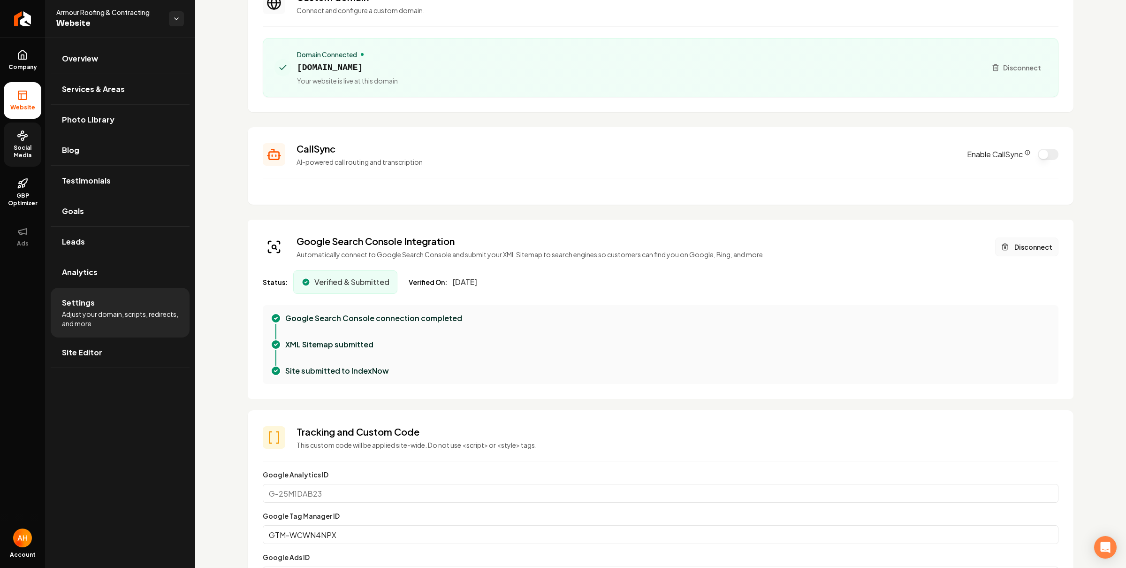
click at [1012, 251] on button "Disconnect" at bounding box center [1027, 247] width 63 height 19
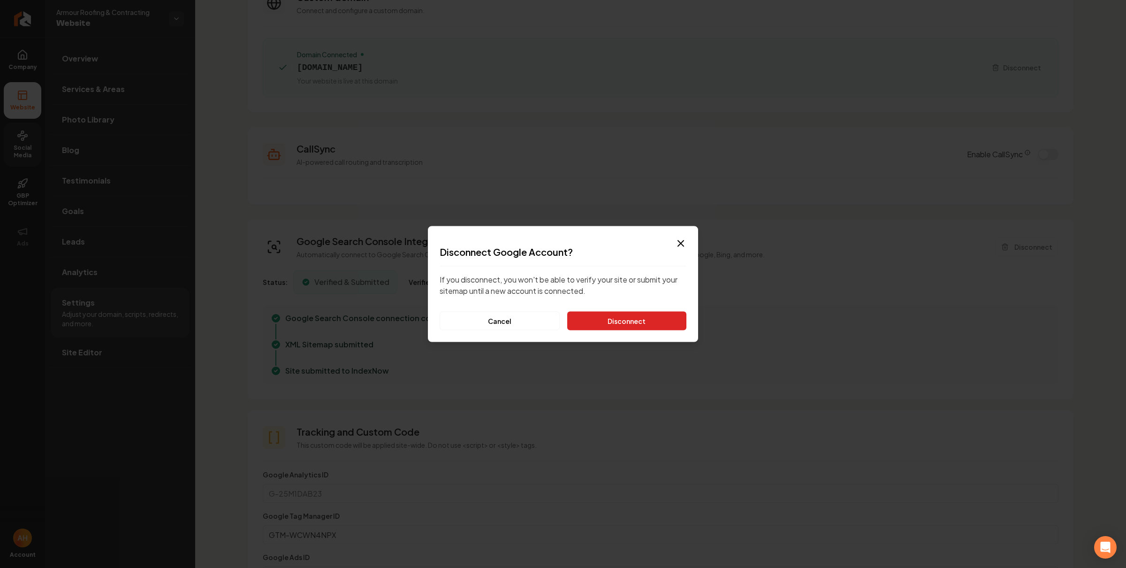
click at [623, 318] on button "Disconnect" at bounding box center [626, 321] width 119 height 19
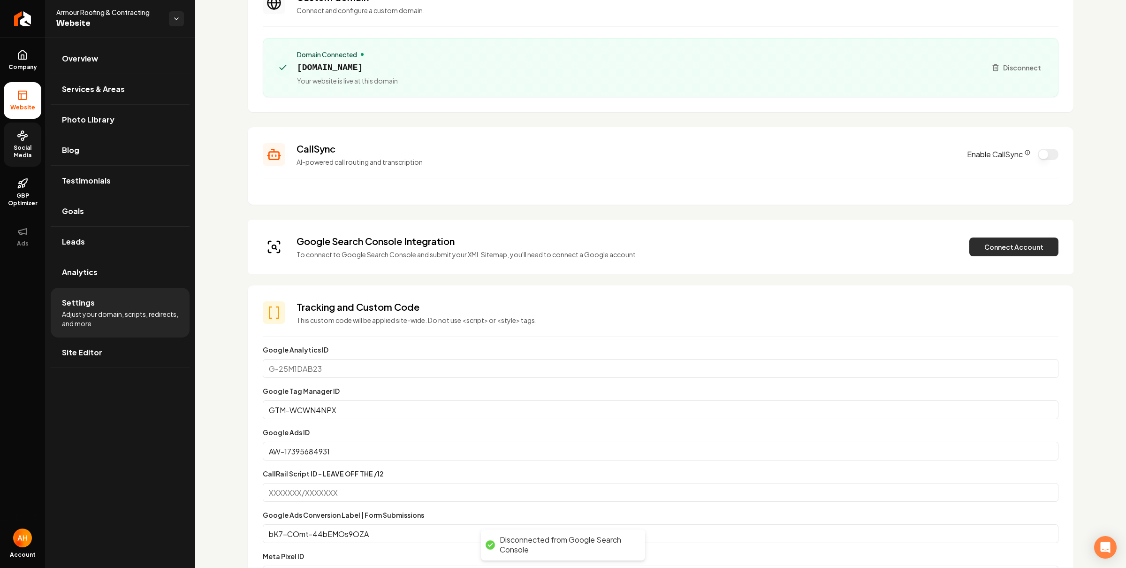
click at [999, 252] on button "Connect Account" at bounding box center [1014, 247] width 89 height 19
click at [929, 250] on button "Verify & Submit" at bounding box center [949, 247] width 82 height 19
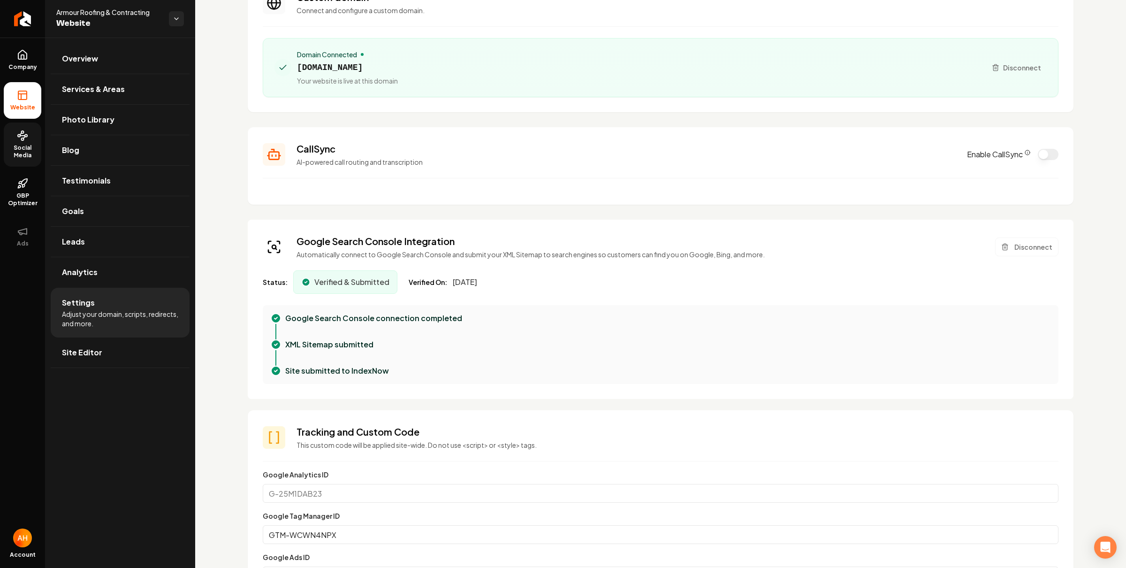
click at [559, 56] on div "Domain Connected armourroofingco.com Your website is live at this domain" at bounding box center [627, 68] width 705 height 36
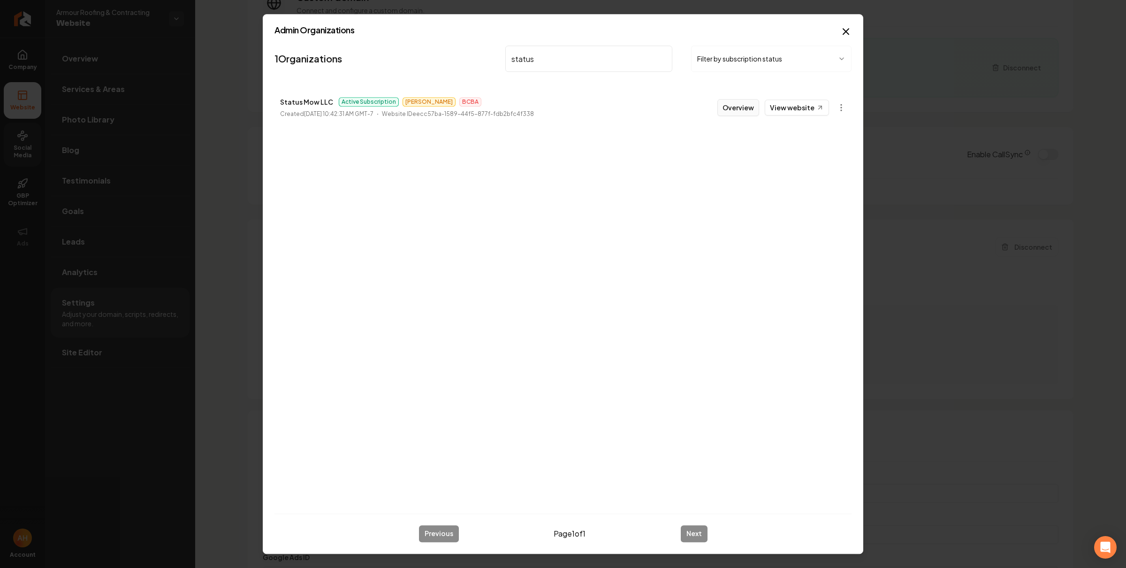
type input "status"
click at [742, 111] on button "Overview" at bounding box center [739, 107] width 42 height 17
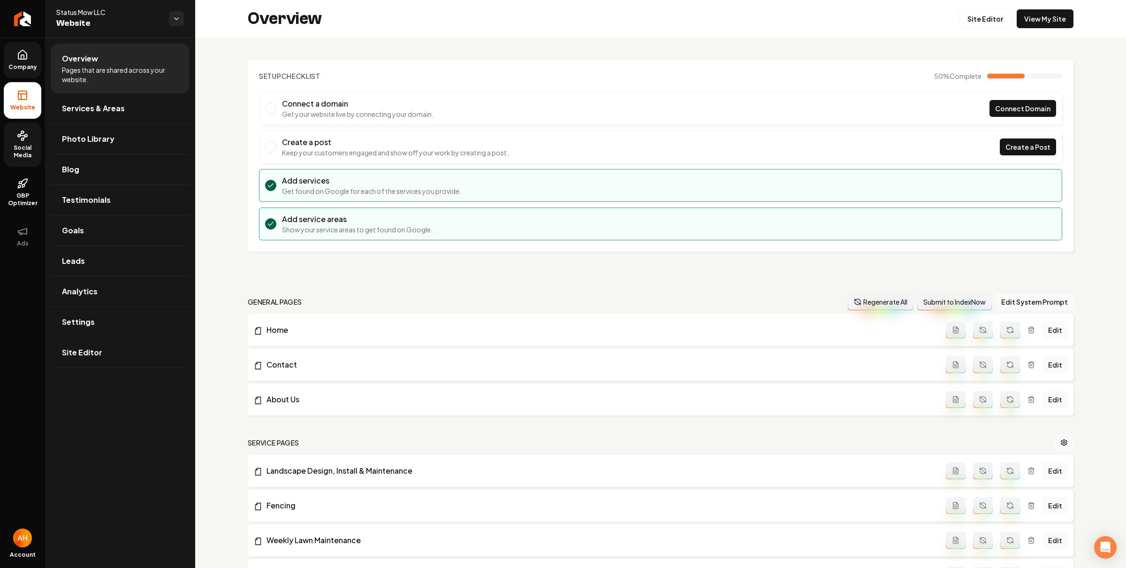
click at [39, 74] on link "Company" at bounding box center [23, 60] width 38 height 37
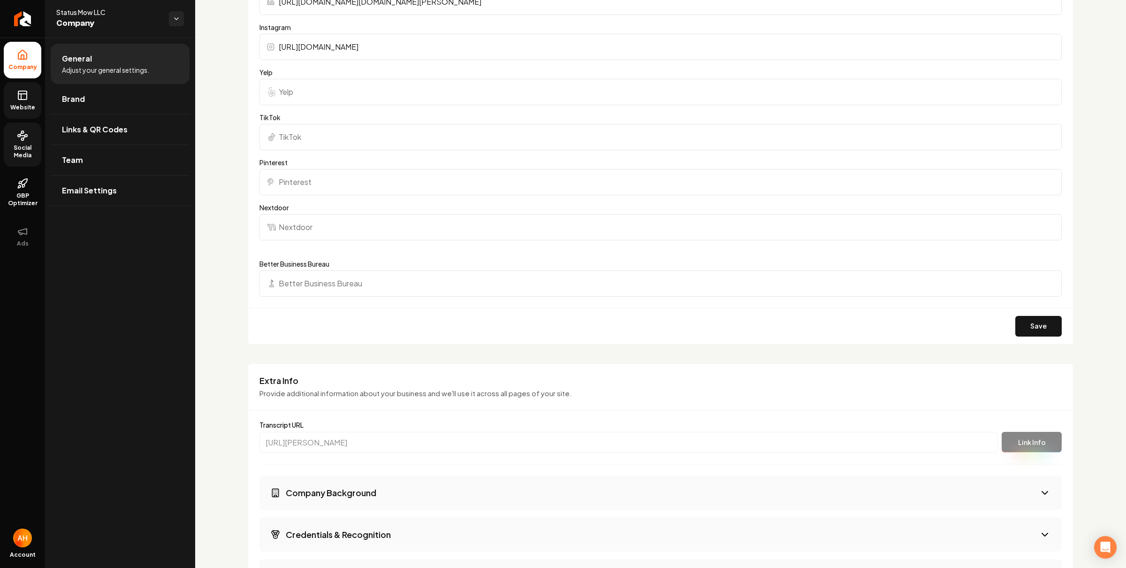
scroll to position [1325, 0]
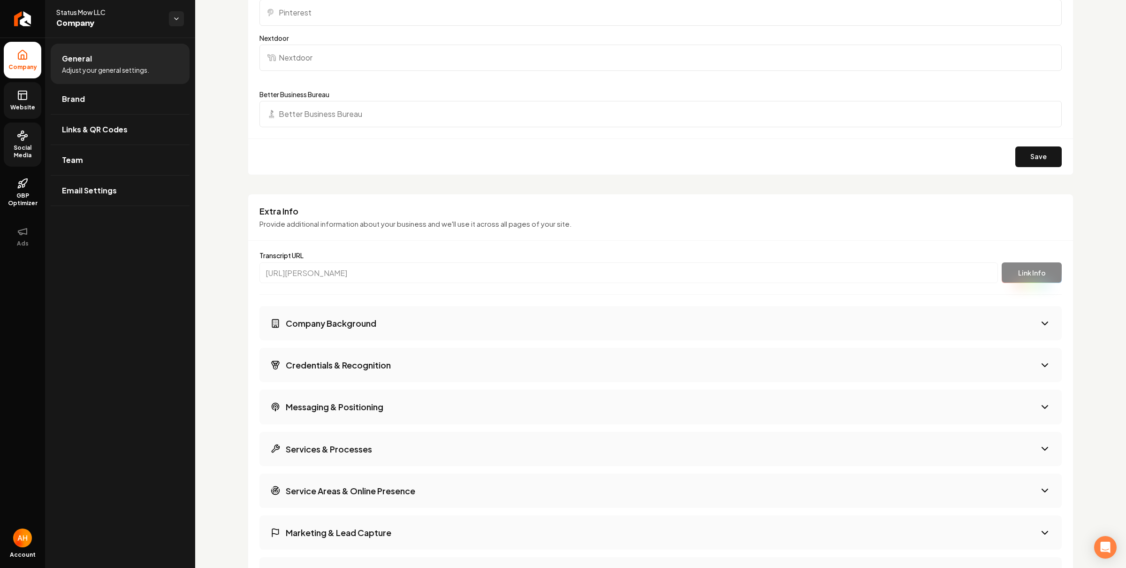
click at [416, 330] on button "Company Background" at bounding box center [661, 323] width 803 height 34
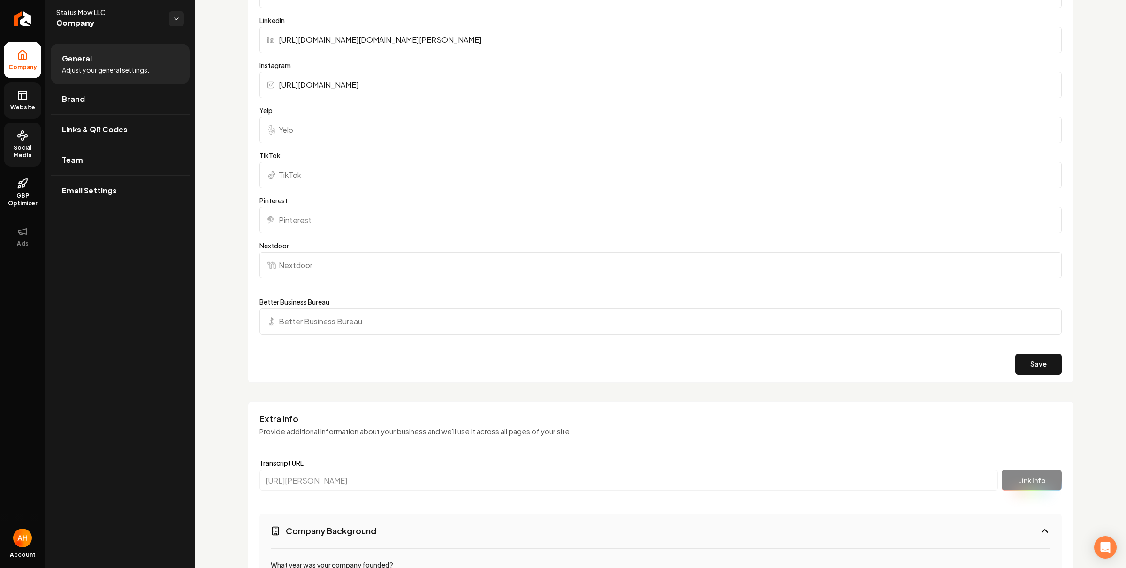
scroll to position [1109, 0]
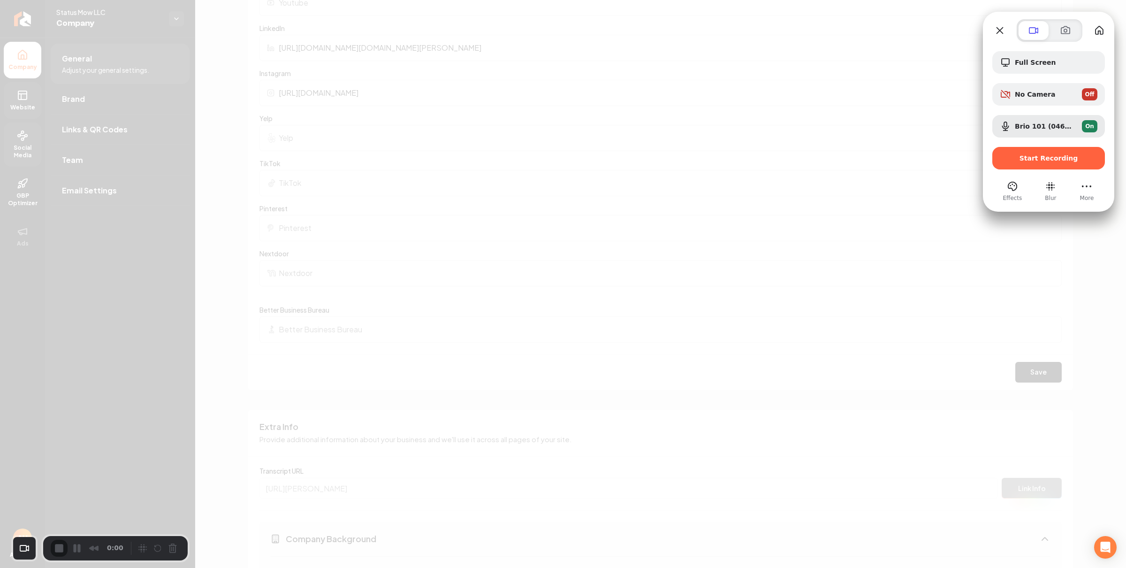
click at [1038, 77] on div "Full Screen No Camera Off Brio 101 (046d:094d) On Start Recording" at bounding box center [1049, 110] width 113 height 118
click at [1041, 71] on div "Full Screen" at bounding box center [1049, 62] width 113 height 23
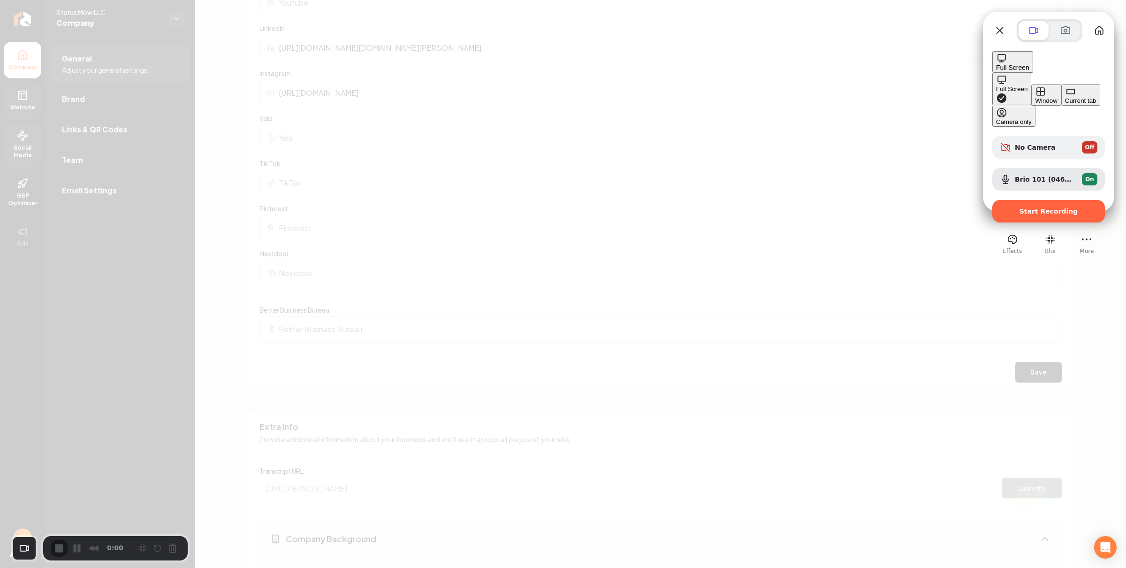
click at [1035, 97] on div "Window" at bounding box center [1046, 100] width 22 height 7
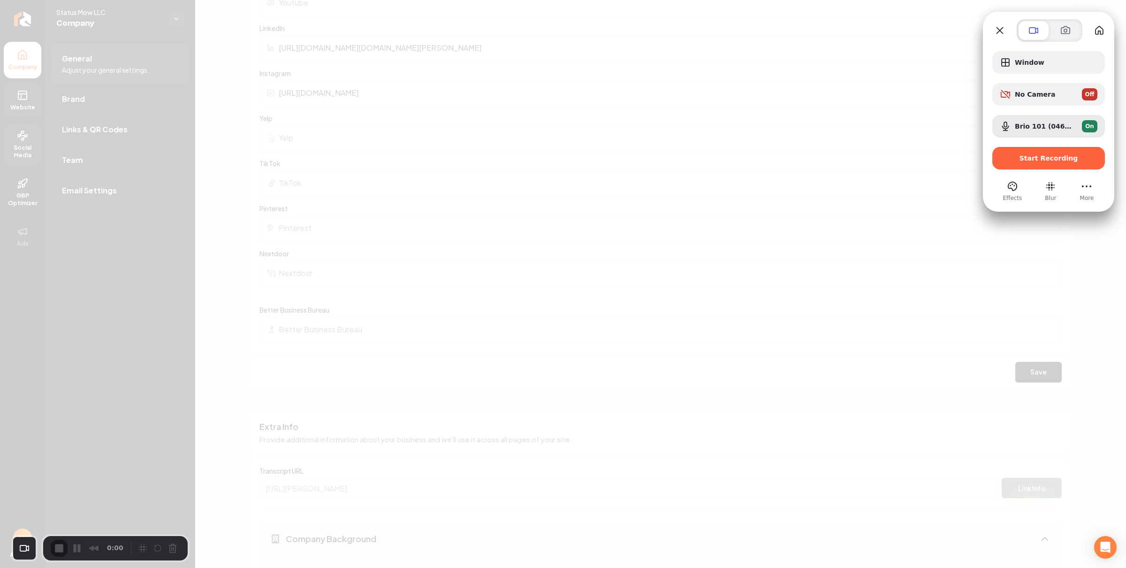
click at [1033, 150] on div "Start Recording" at bounding box center [1049, 158] width 113 height 23
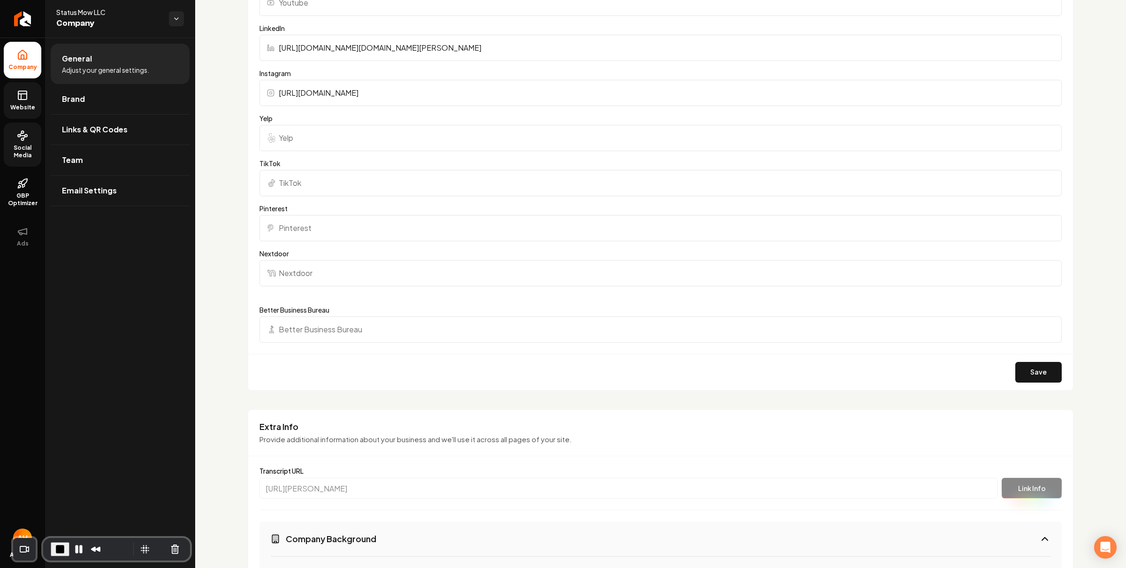
click at [210, 68] on div "Basics The more information you provide, the better your site will turn out sin…" at bounding box center [660, 249] width 931 height 2643
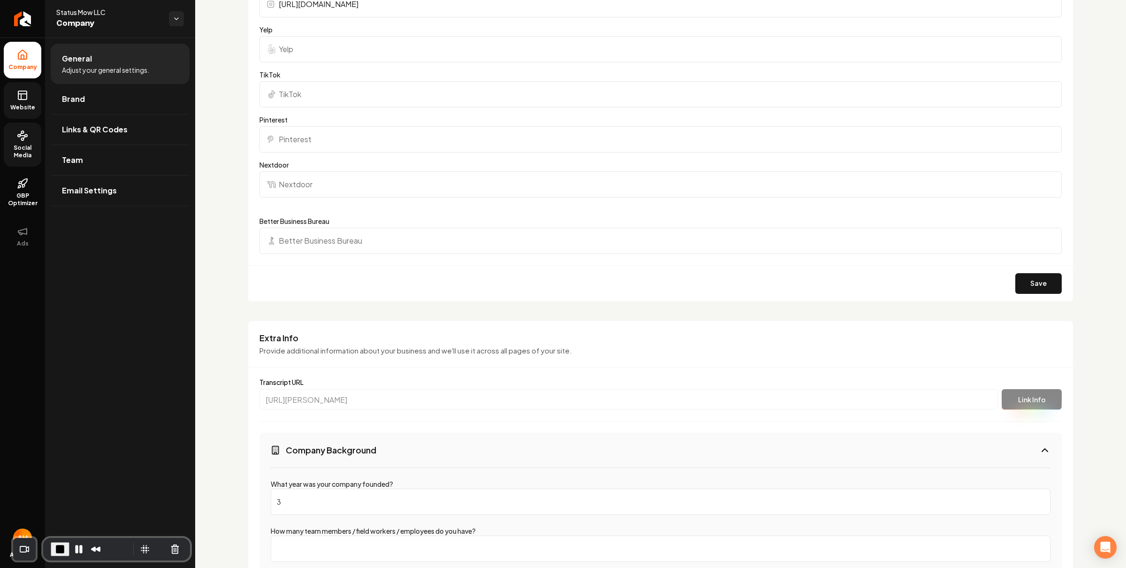
scroll to position [1439, 0]
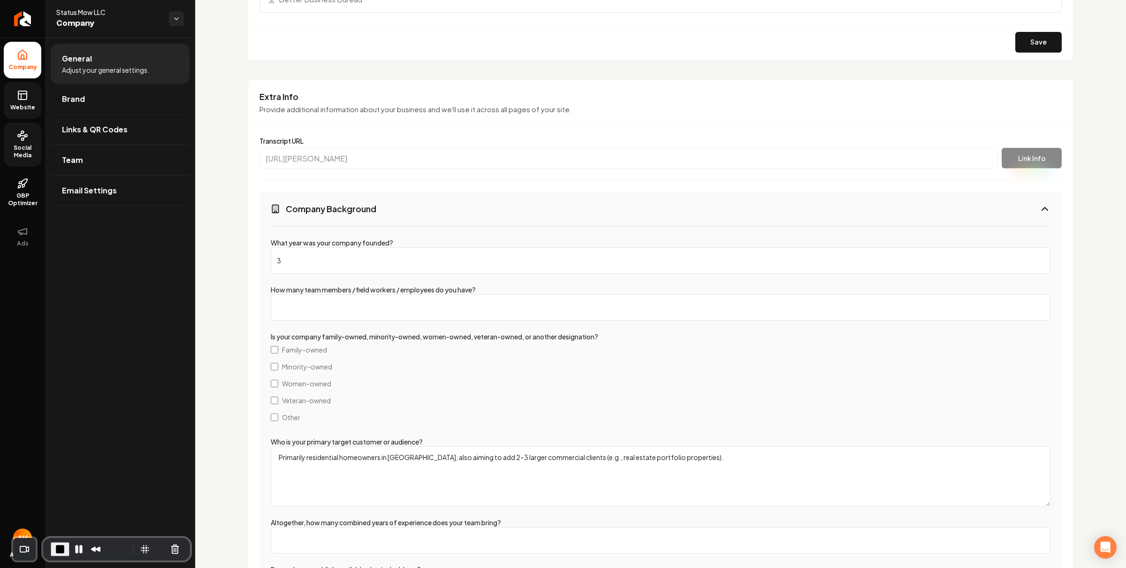
drag, startPoint x: 381, startPoint y: 257, endPoint x: 362, endPoint y: 256, distance: 18.8
click at [376, 256] on input "3" at bounding box center [661, 260] width 780 height 26
drag, startPoint x: 232, startPoint y: 252, endPoint x: 226, endPoint y: 248, distance: 6.5
click at [282, 259] on input "3" at bounding box center [661, 260] width 780 height 26
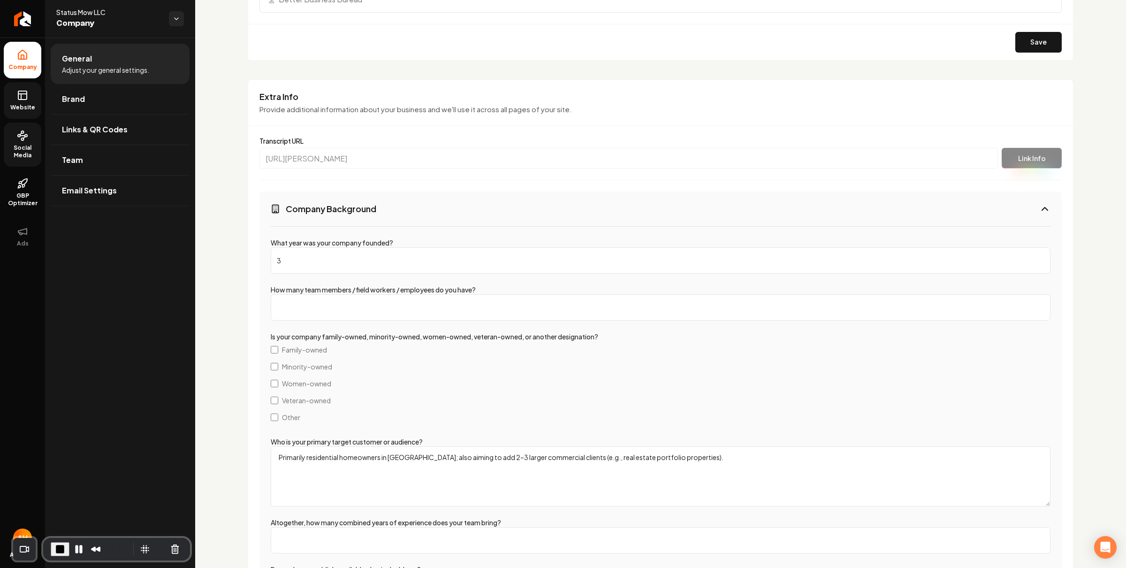
click at [282, 259] on input "3" at bounding box center [661, 260] width 780 height 26
click at [305, 242] on label "What year was your company founded?" at bounding box center [332, 242] width 123 height 8
click at [305, 247] on input "3" at bounding box center [661, 260] width 780 height 26
click at [305, 242] on label "What year was your company founded?" at bounding box center [332, 242] width 123 height 8
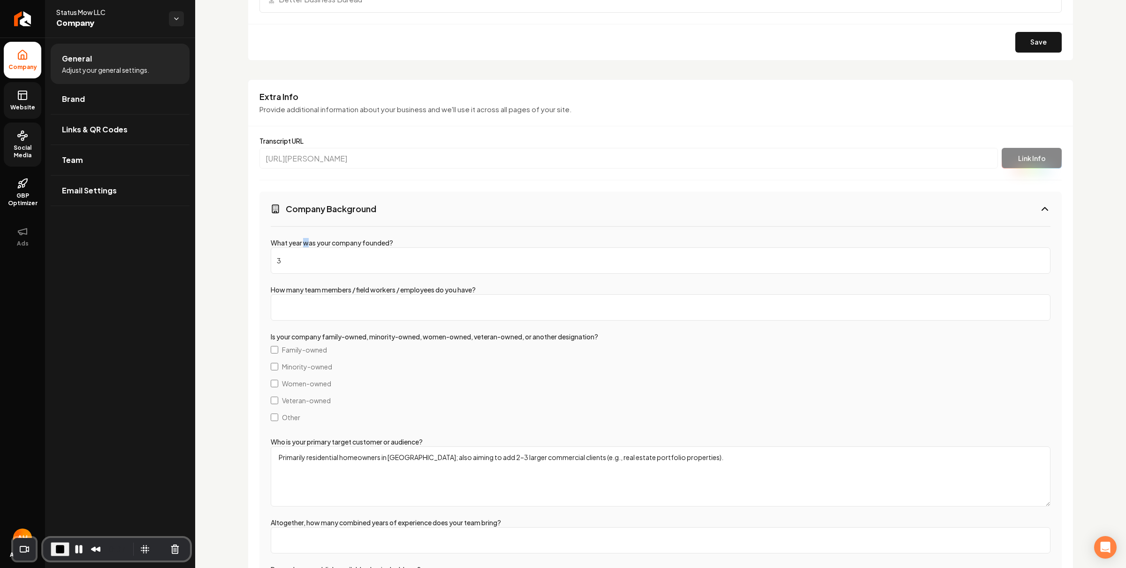
click at [305, 247] on input "3" at bounding box center [661, 260] width 780 height 26
click at [305, 242] on label "What year was your company founded?" at bounding box center [332, 242] width 123 height 8
click at [305, 247] on input "3" at bounding box center [661, 260] width 780 height 26
click at [305, 242] on label "What year was your company founded?" at bounding box center [332, 242] width 123 height 8
click at [305, 247] on input "3" at bounding box center [661, 260] width 780 height 26
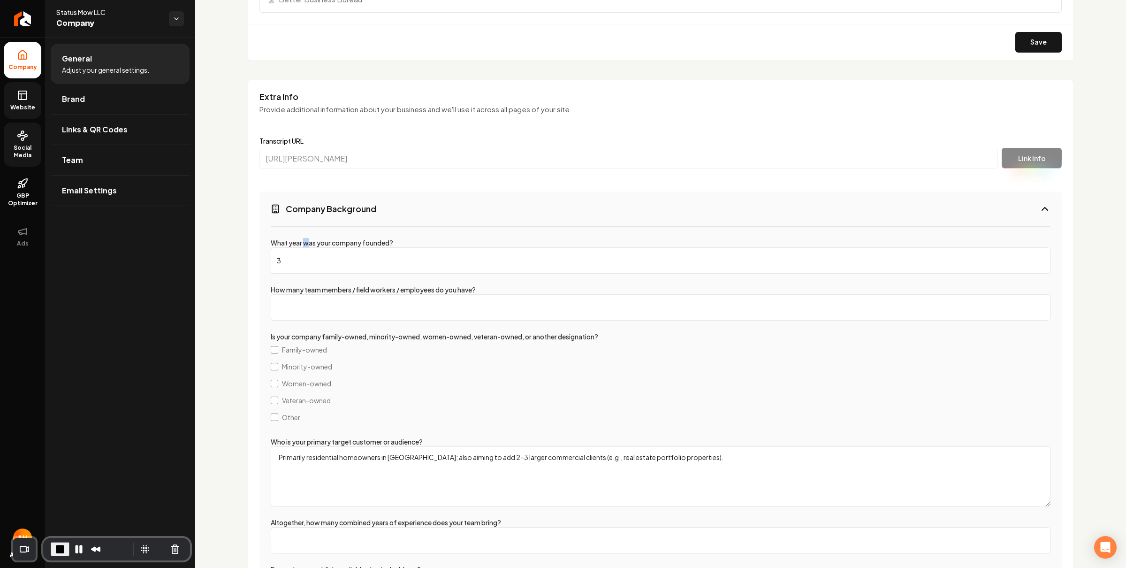
click at [305, 242] on label "What year was your company founded?" at bounding box center [332, 242] width 123 height 8
click at [305, 247] on input "3" at bounding box center [661, 260] width 780 height 26
click at [275, 244] on label "What year was your company founded?" at bounding box center [332, 242] width 123 height 8
click at [275, 247] on input "3" at bounding box center [661, 260] width 780 height 26
drag, startPoint x: 270, startPoint y: 244, endPoint x: 383, endPoint y: 254, distance: 113.1
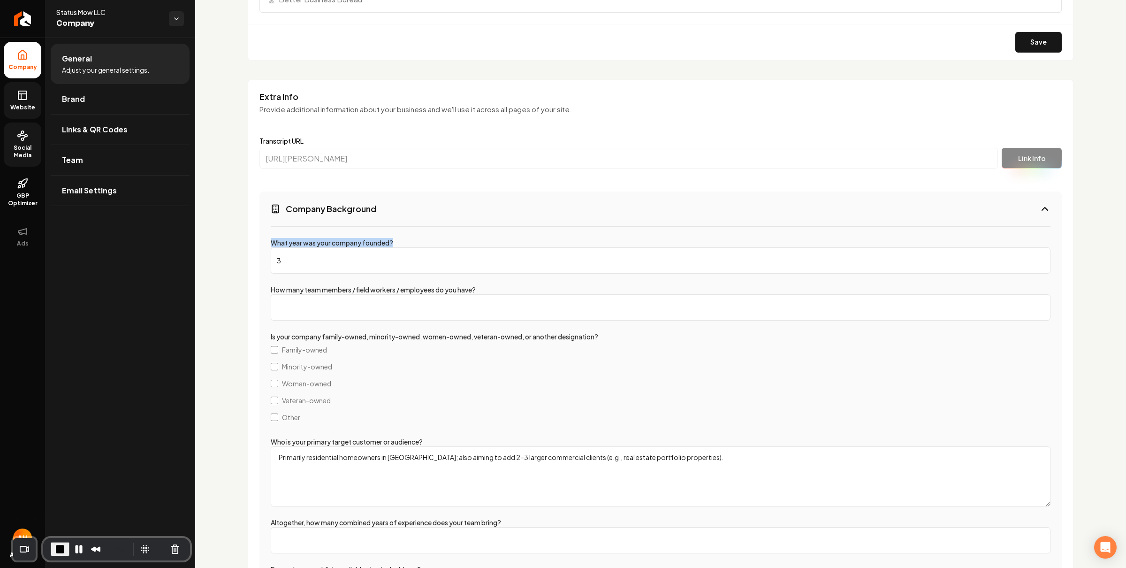
click at [396, 243] on div "What year was your company founded? 3 How many team members / field workers / e…" at bounding box center [661, 516] width 803 height 580
click at [359, 261] on input "3" at bounding box center [661, 260] width 780 height 26
drag, startPoint x: 270, startPoint y: 264, endPoint x: 291, endPoint y: 262, distance: 20.7
click at [263, 265] on div "What year was your company founded? 3 How many team members / field workers / e…" at bounding box center [661, 516] width 803 height 580
click at [300, 262] on input "3" at bounding box center [661, 260] width 780 height 26
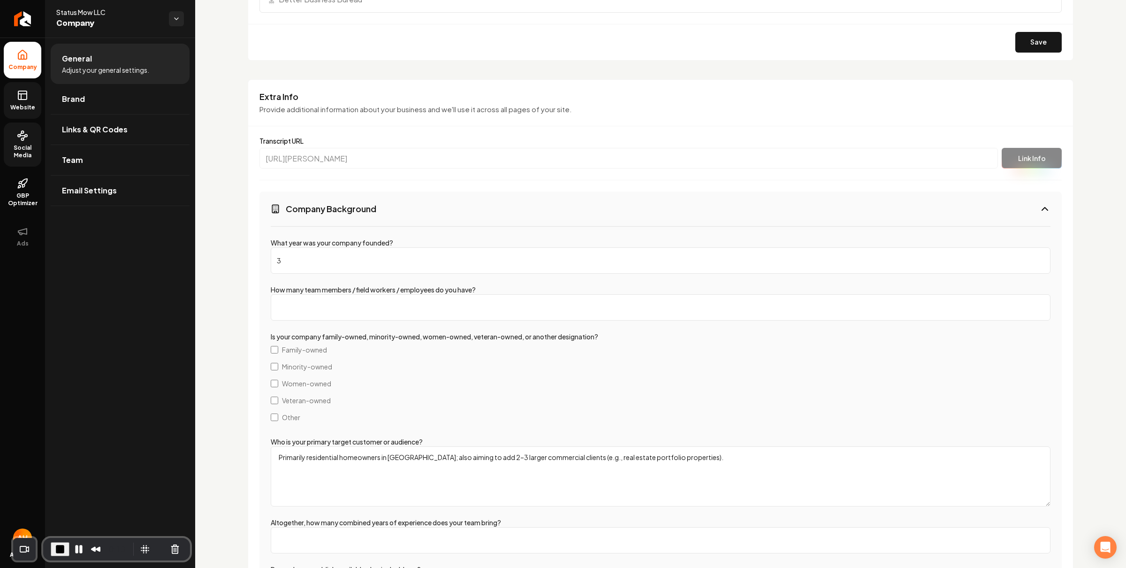
drag, startPoint x: 329, startPoint y: 260, endPoint x: 267, endPoint y: 252, distance: 61.9
click at [267, 252] on div "What year was your company founded? 3 How many team members / field workers / e…" at bounding box center [661, 516] width 803 height 580
click at [306, 263] on input "3" at bounding box center [661, 260] width 780 height 26
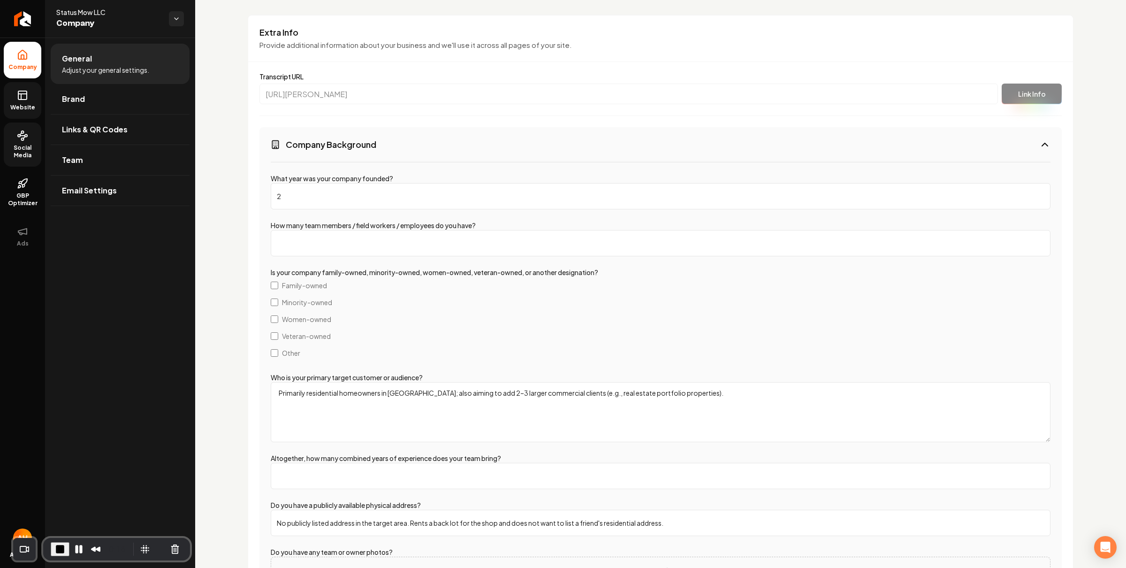
drag, startPoint x: 339, startPoint y: 194, endPoint x: 294, endPoint y: 193, distance: 45.5
click at [276, 196] on input "2" at bounding box center [661, 196] width 780 height 26
type input "3"
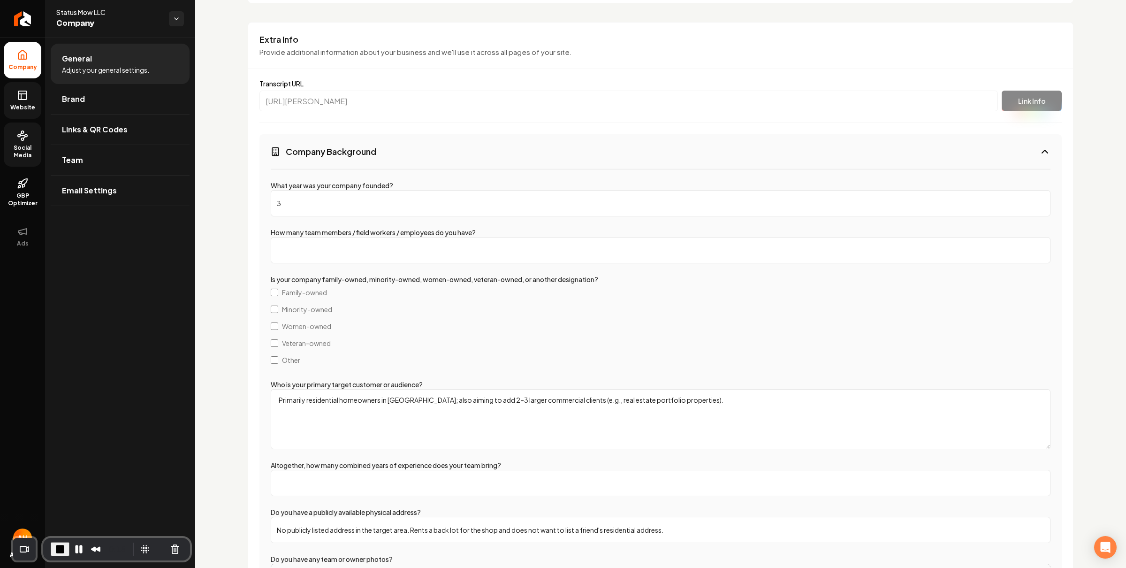
click at [52, 555] on div "Recorder controls - play pause" at bounding box center [60, 549] width 19 height 14
click at [54, 553] on span "End Recording" at bounding box center [59, 549] width 11 height 11
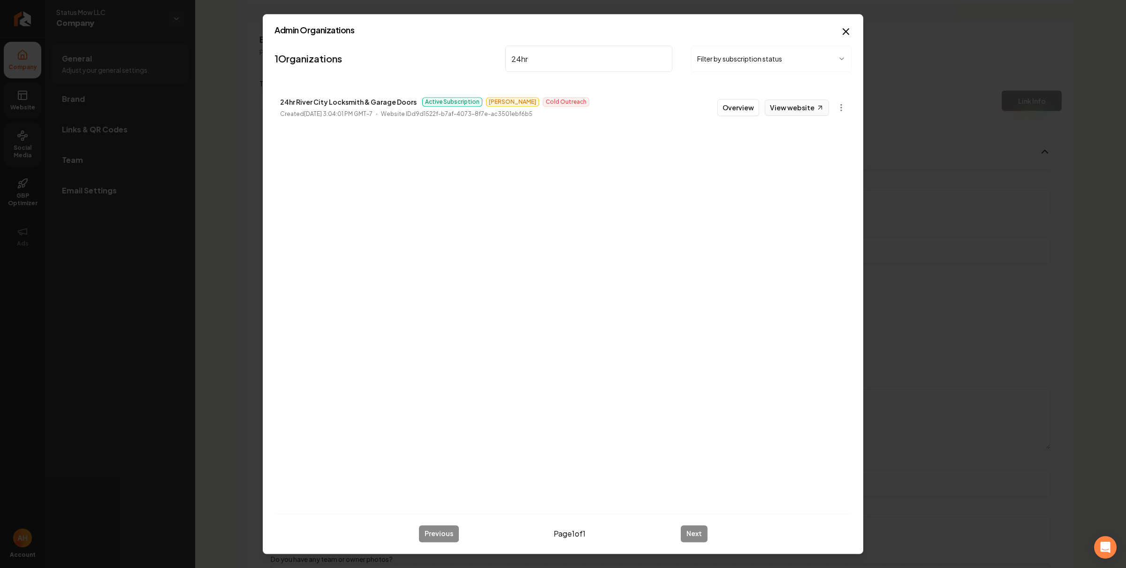
click at [785, 111] on link "View website" at bounding box center [797, 108] width 64 height 16
click at [538, 60] on input "24hr" at bounding box center [589, 59] width 167 height 26
type input "poole"
click at [813, 107] on link "View website" at bounding box center [797, 108] width 64 height 16
click at [564, 56] on input "poole" at bounding box center [589, 59] width 167 height 26
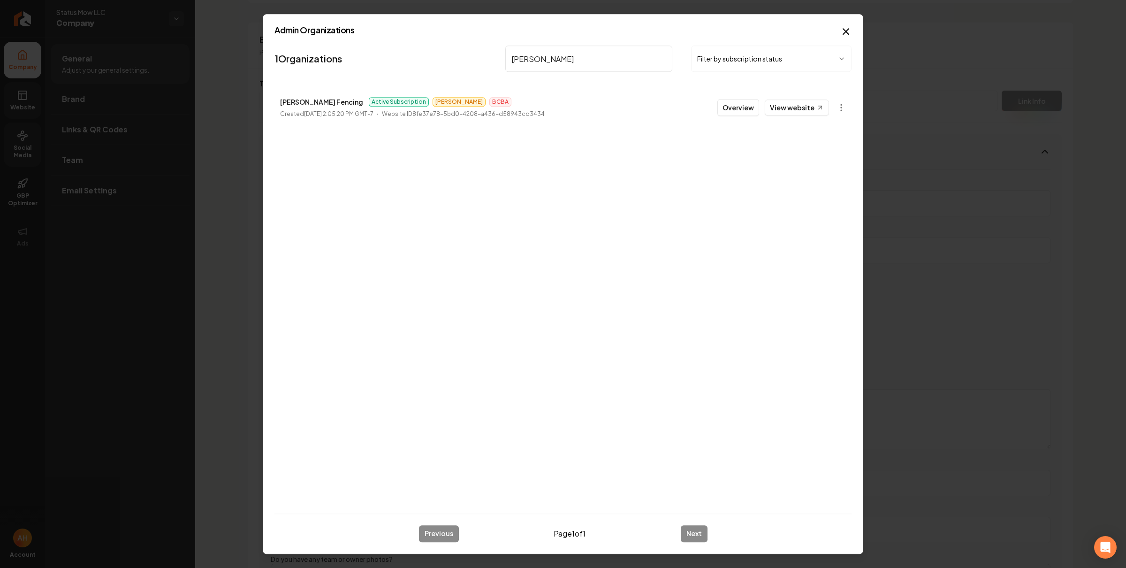
paste input "JG Grading & Landscaping"
click at [312, 92] on li "JG Grading & Landscaping Trial Subscription James BCBA Created September 25, 20…" at bounding box center [563, 107] width 577 height 41
click at [315, 97] on p "JG Grading & Landscaping" at bounding box center [323, 101] width 87 height 11
click at [315, 98] on p "JG Grading & Landscaping" at bounding box center [323, 101] width 87 height 11
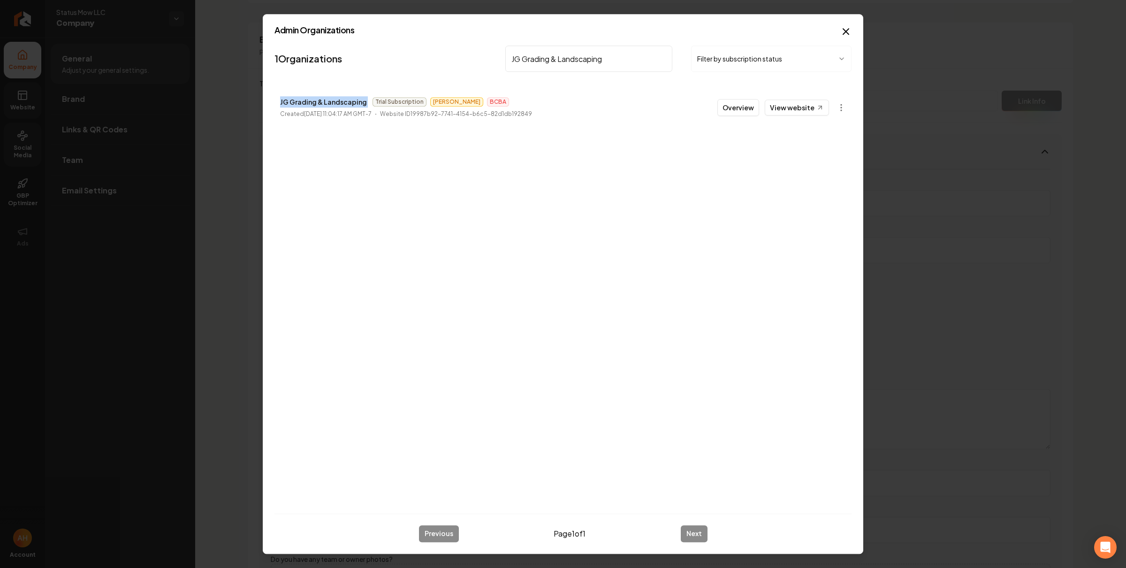
copy p "JG Grading & Landscaping"
click at [559, 58] on input "JG Grading & Landscaping" at bounding box center [589, 59] width 167 height 26
click at [797, 104] on link "View website" at bounding box center [797, 108] width 64 height 16
click at [563, 58] on input "24hr" at bounding box center [589, 59] width 167 height 26
click at [584, 61] on input "24hr" at bounding box center [589, 59] width 167 height 26
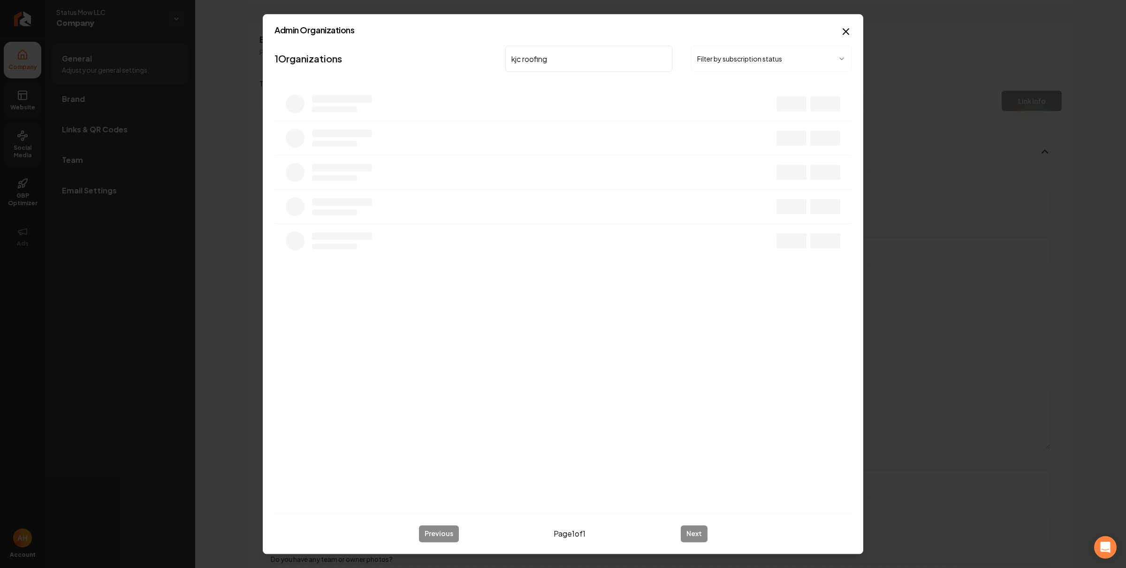
type input "kjc roofing"
click at [734, 104] on button "Overview" at bounding box center [739, 107] width 42 height 17
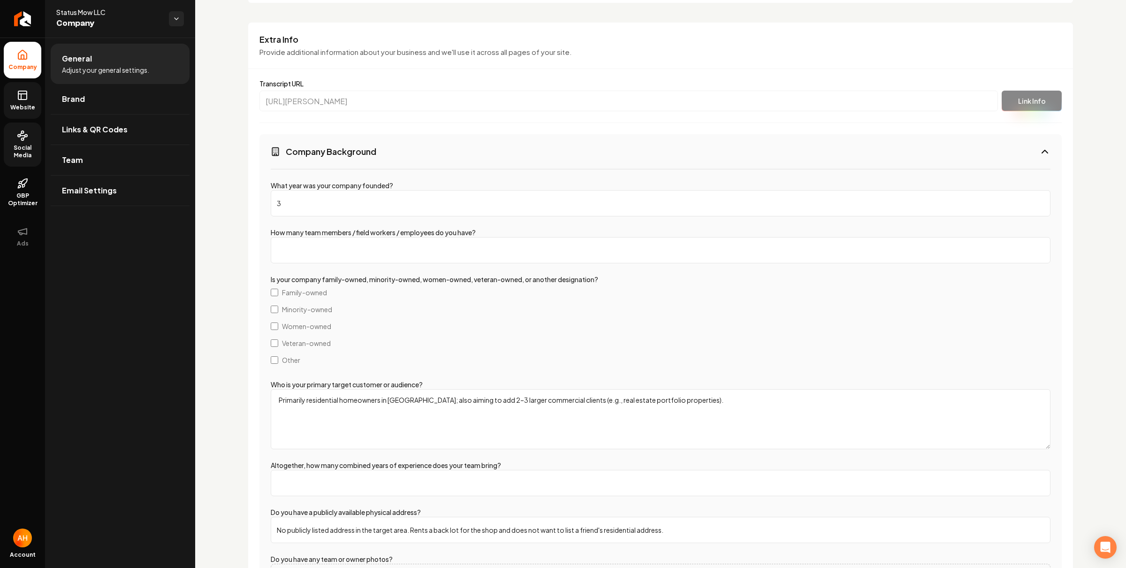
click at [8, 104] on span "Website" at bounding box center [23, 108] width 32 height 8
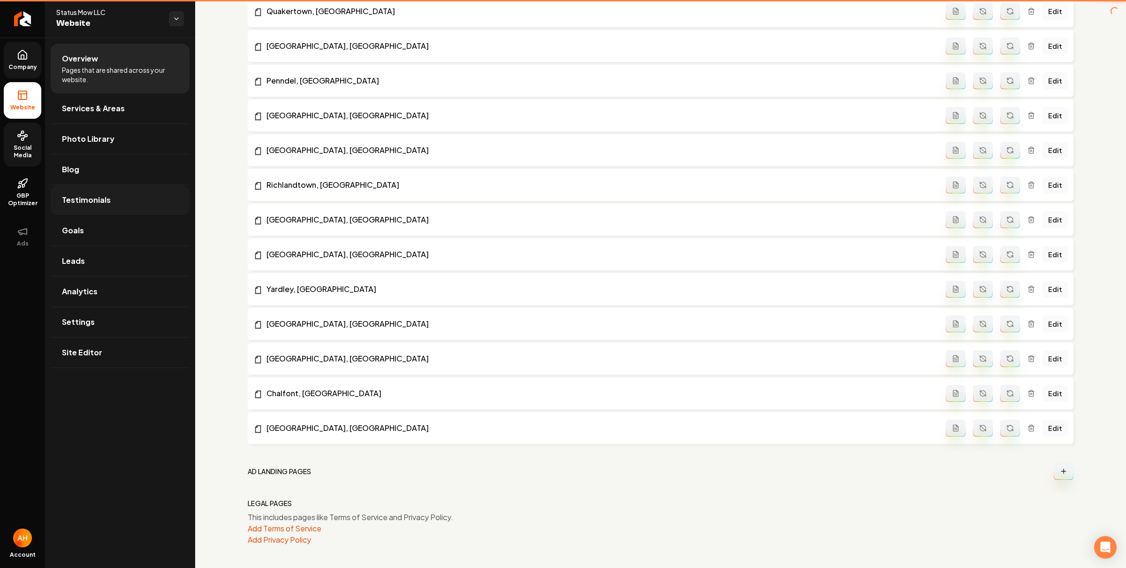
scroll to position [948, 0]
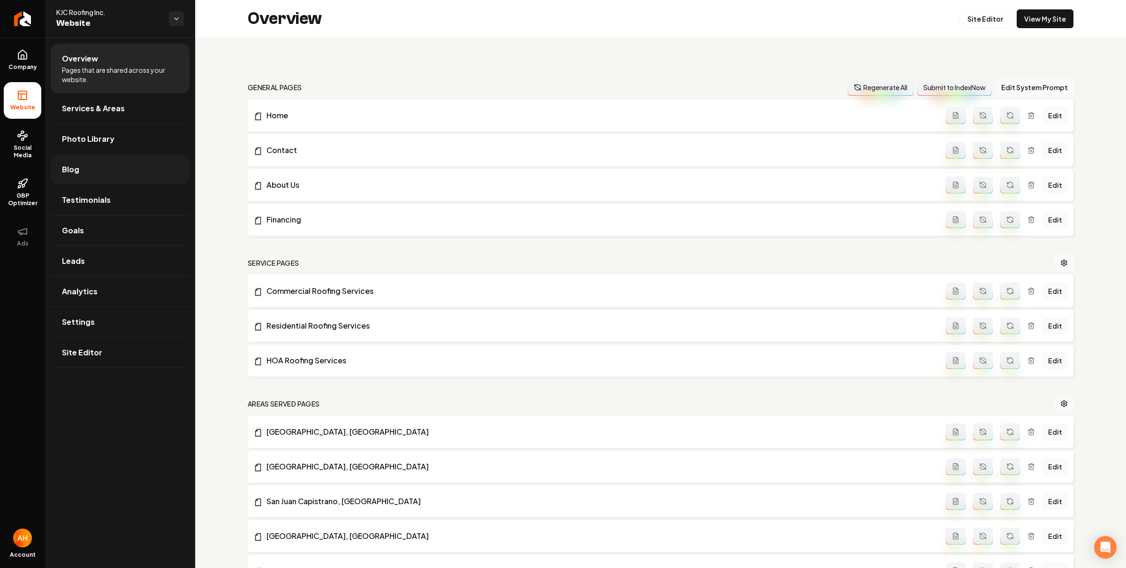
click at [87, 182] on link "Blog" at bounding box center [120, 169] width 139 height 30
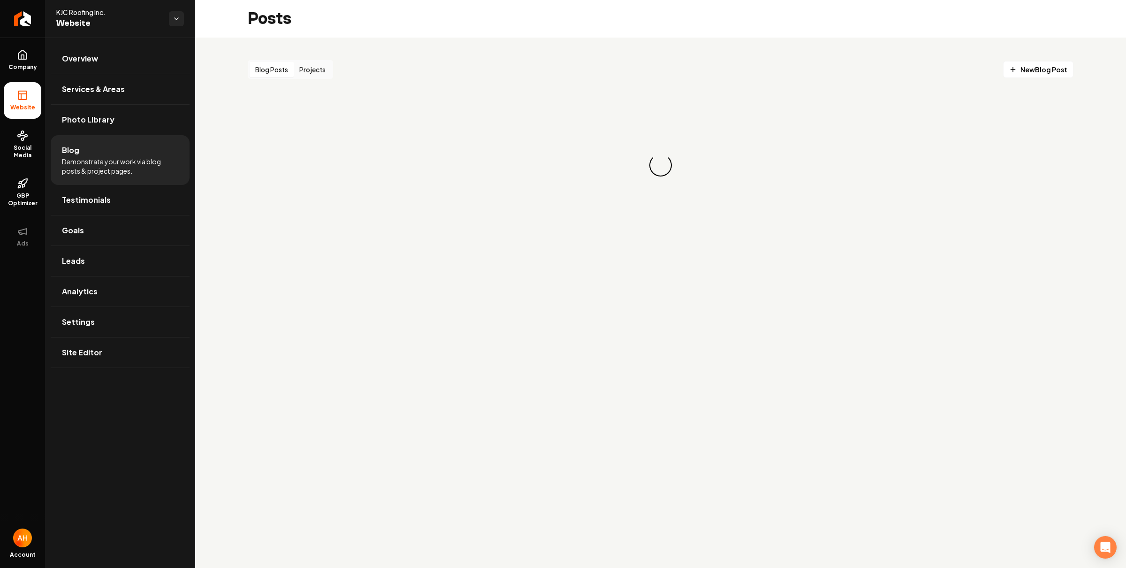
click at [322, 68] on button "Projects" at bounding box center [313, 69] width 38 height 15
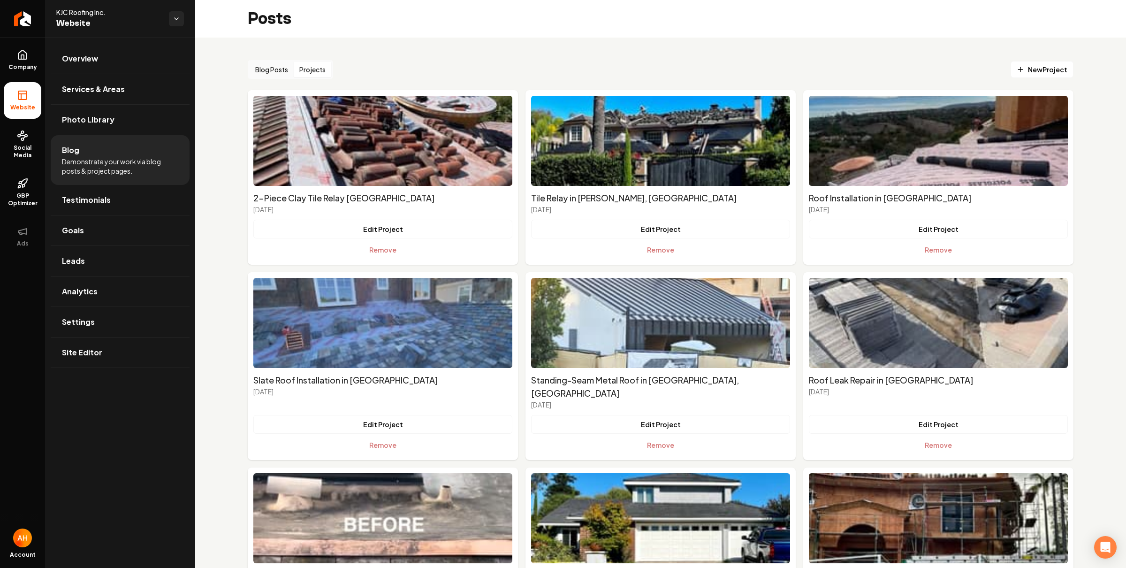
scroll to position [1020, 0]
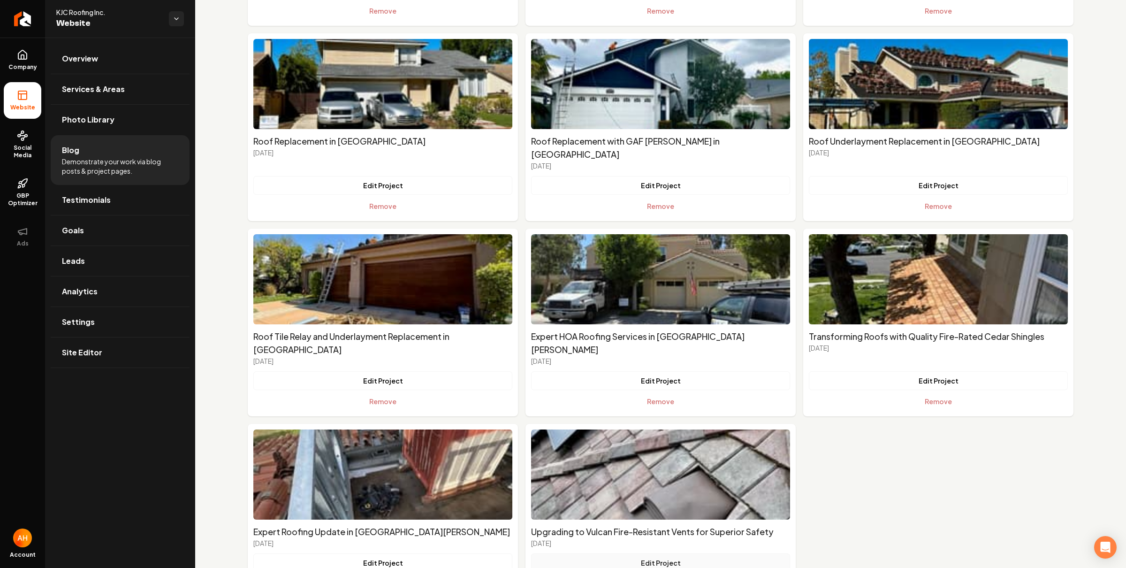
click at [650, 553] on button "Edit Project" at bounding box center [660, 562] width 259 height 19
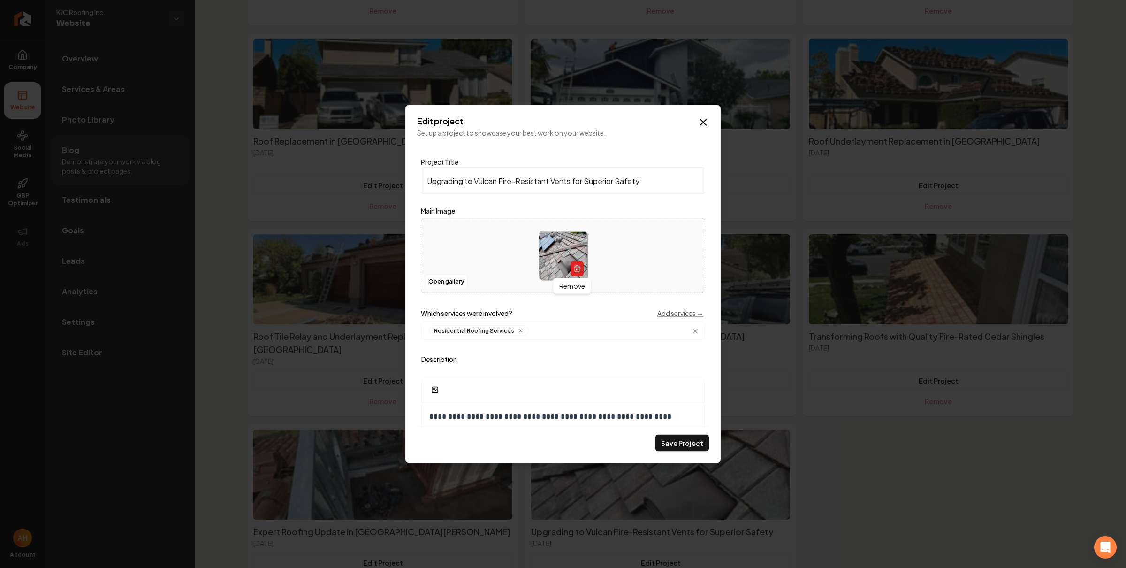
click at [574, 267] on icon "Main content area" at bounding box center [578, 269] width 8 height 8
click at [699, 446] on button "Save Project" at bounding box center [683, 443] width 54 height 17
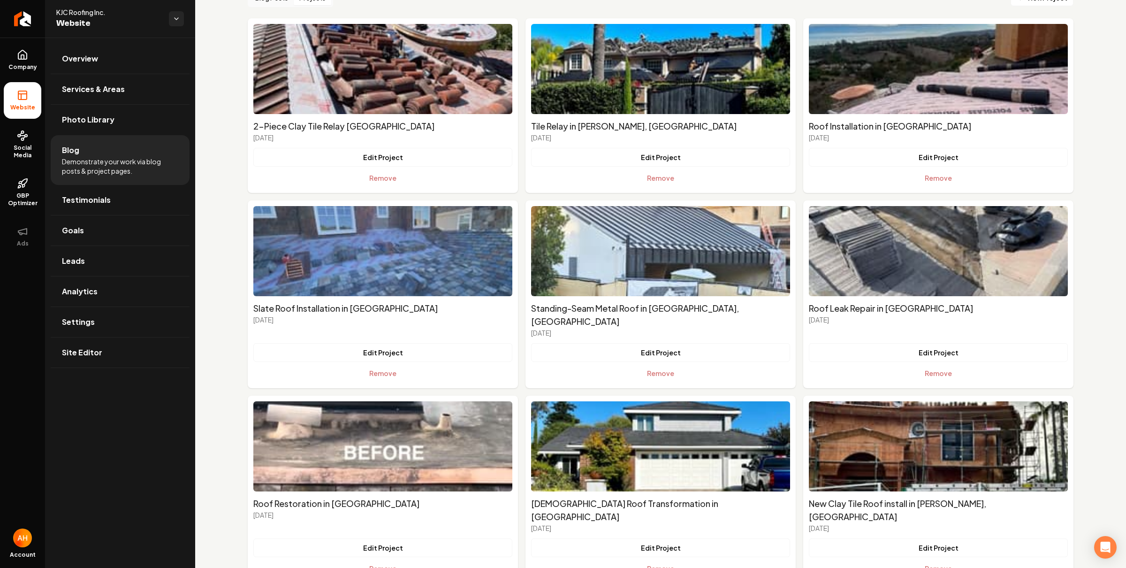
scroll to position [0, 0]
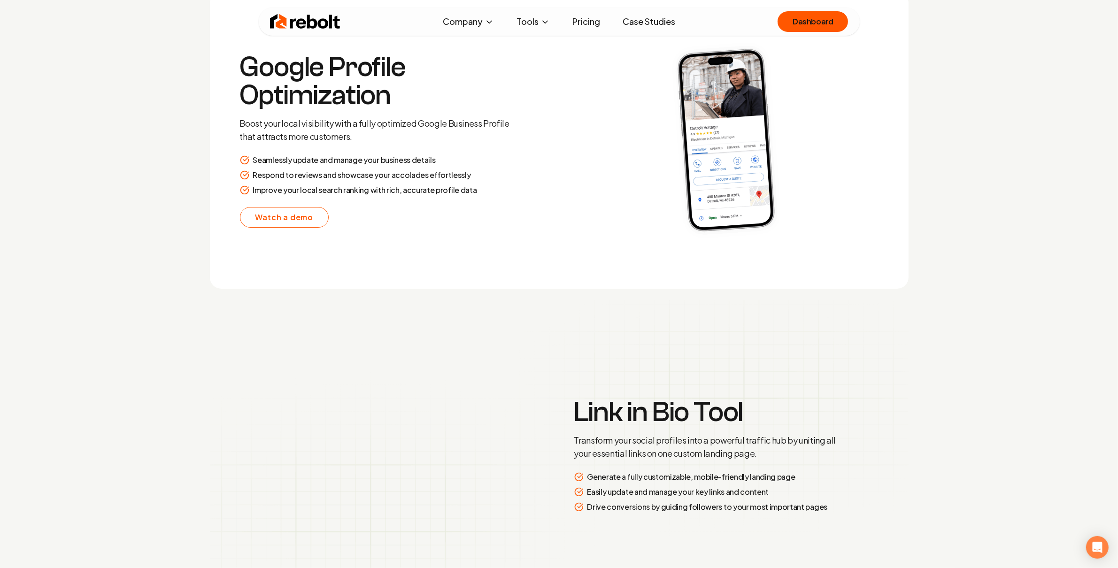
scroll to position [1967, 0]
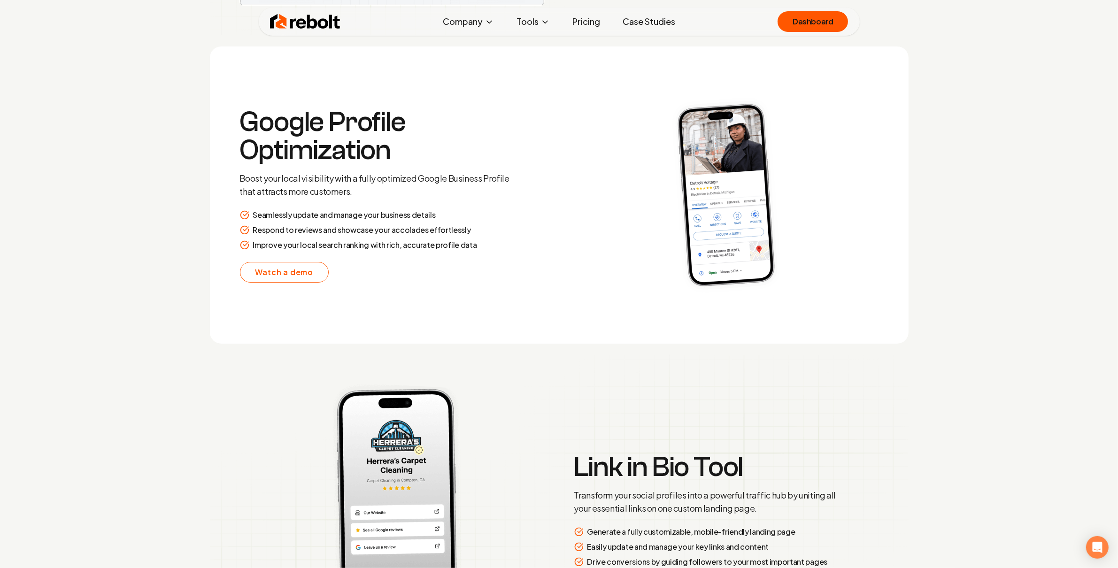
click at [616, 154] on img at bounding box center [726, 195] width 304 height 237
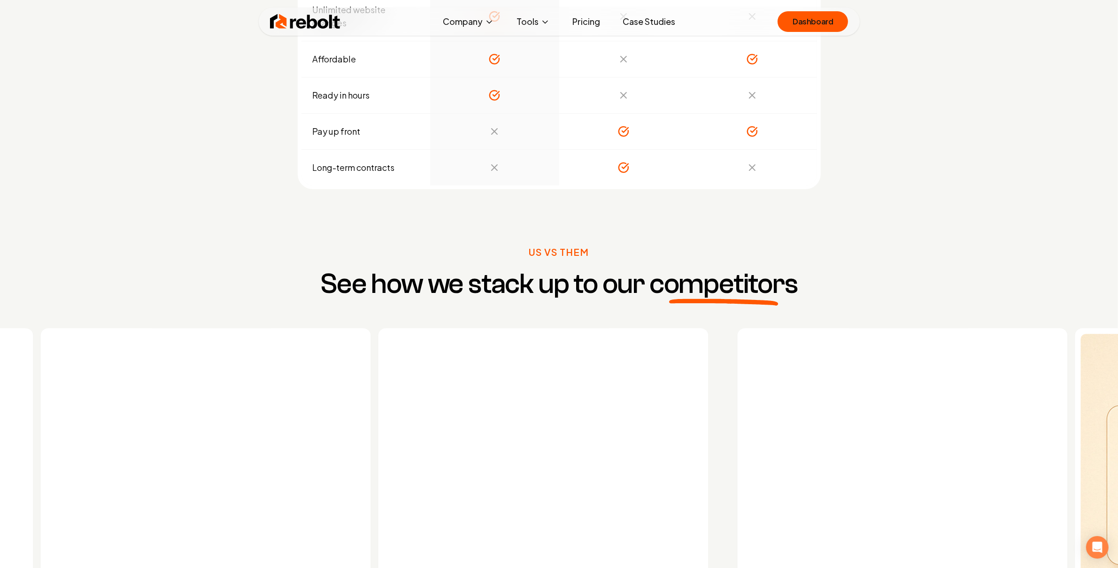
scroll to position [3723, 0]
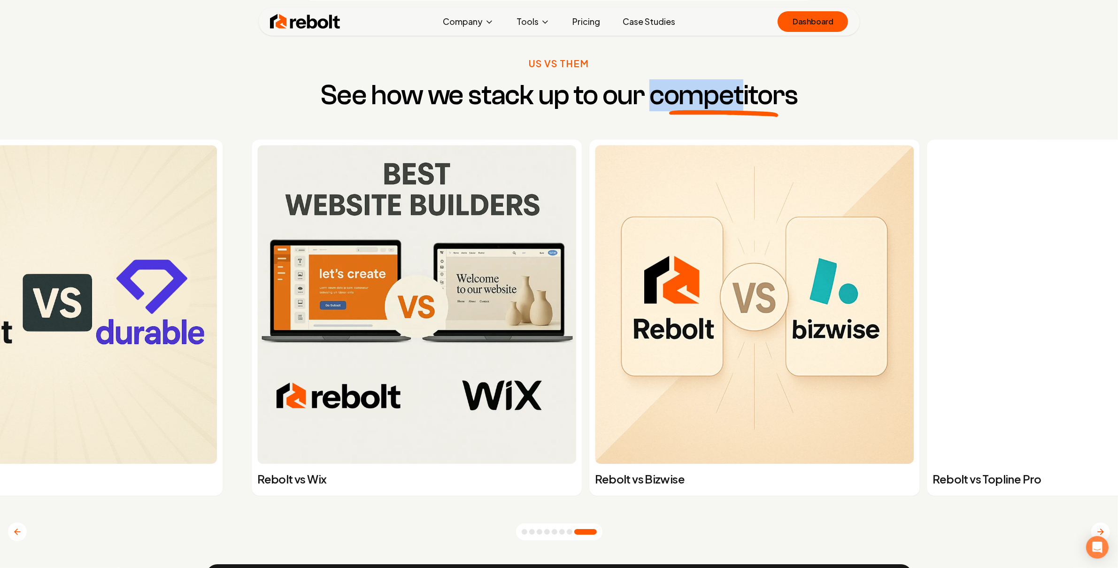
drag, startPoint x: 959, startPoint y: 340, endPoint x: 283, endPoint y: 398, distance: 678.8
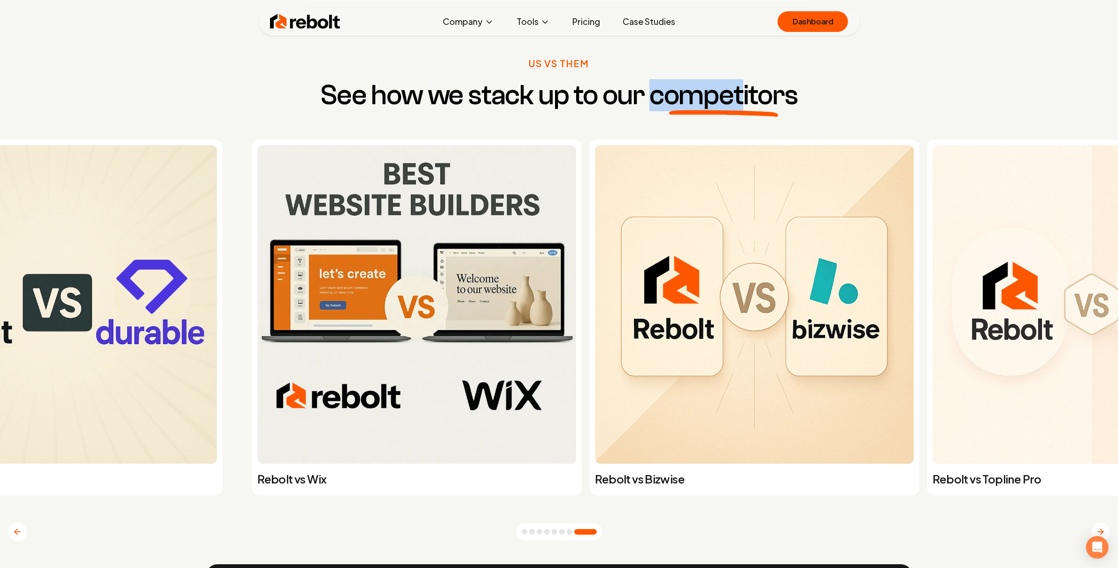
click at [303, 397] on img at bounding box center [416, 304] width 319 height 319
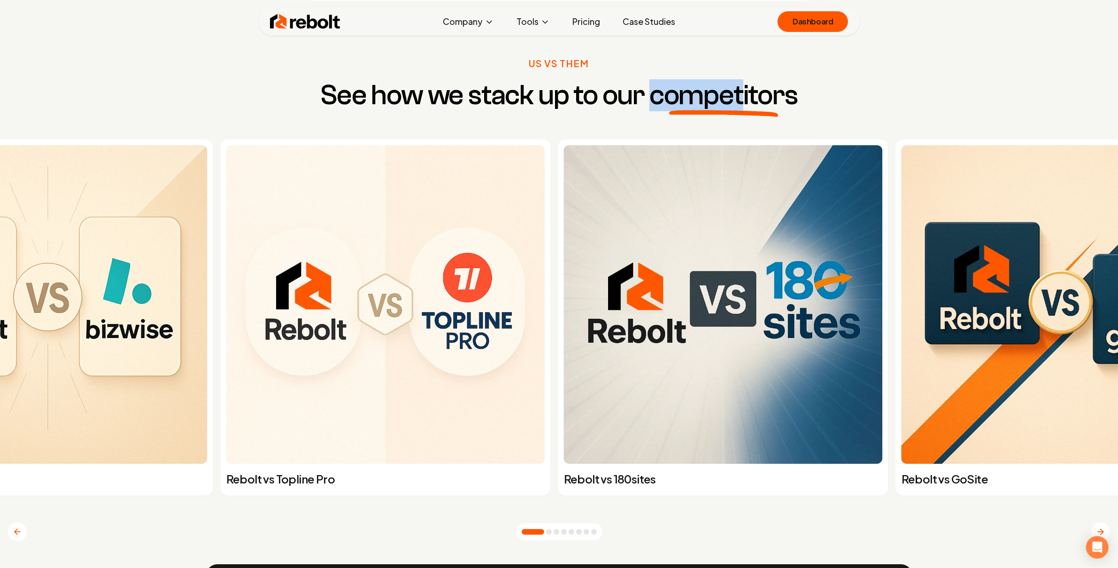
drag, startPoint x: 924, startPoint y: 324, endPoint x: 26, endPoint y: 423, distance: 903.3
click at [69, 416] on img at bounding box center [48, 304] width 319 height 319
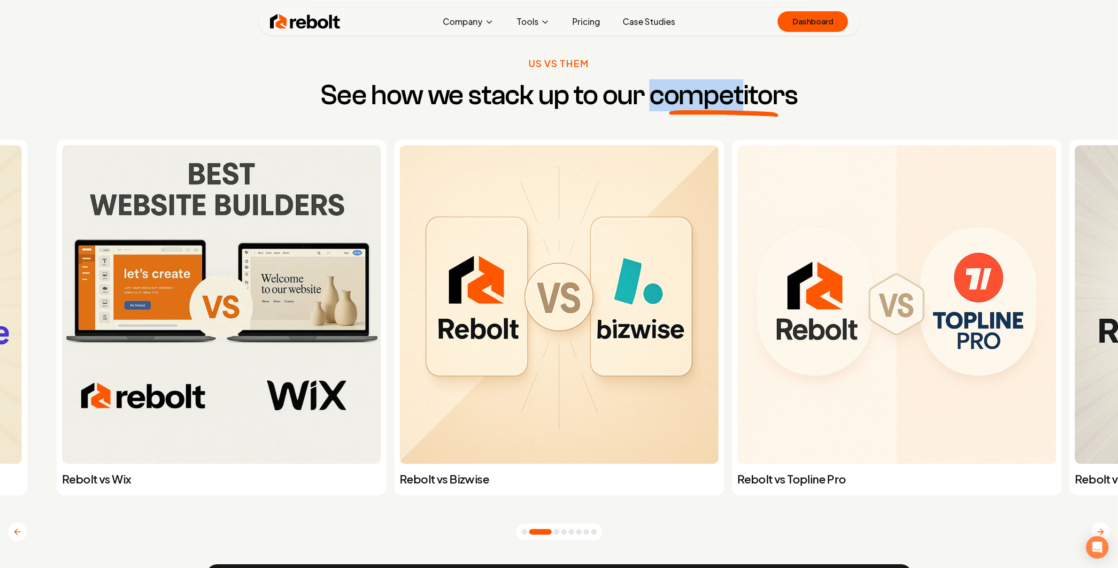
click at [843, 268] on img at bounding box center [896, 304] width 319 height 319
